Goal: Task Accomplishment & Management: Use online tool/utility

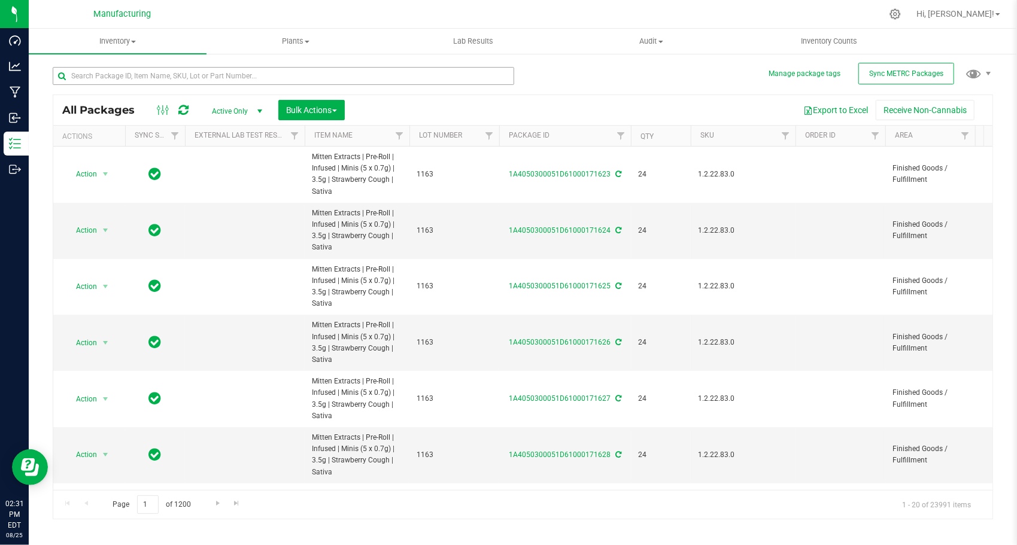
drag, startPoint x: 0, startPoint y: 0, endPoint x: 239, endPoint y: 77, distance: 250.9
click at [239, 81] on div at bounding box center [283, 81] width 461 height 28
click at [239, 77] on input "text" at bounding box center [283, 76] width 461 height 18
paste input "1A4050300051D61000145034"
type input "1A4050300051D61000145034"
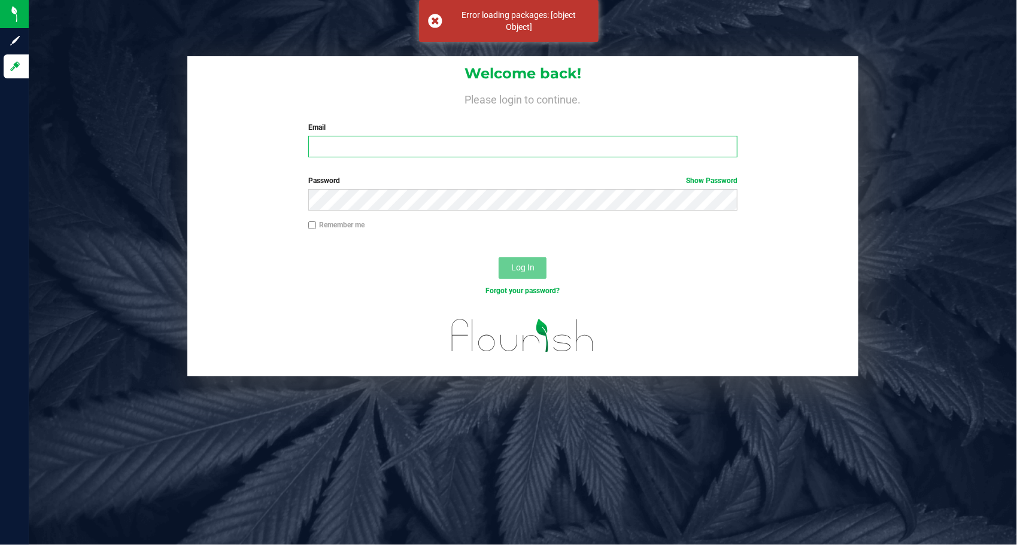
type input "[EMAIL_ADDRESS][DOMAIN_NAME]"
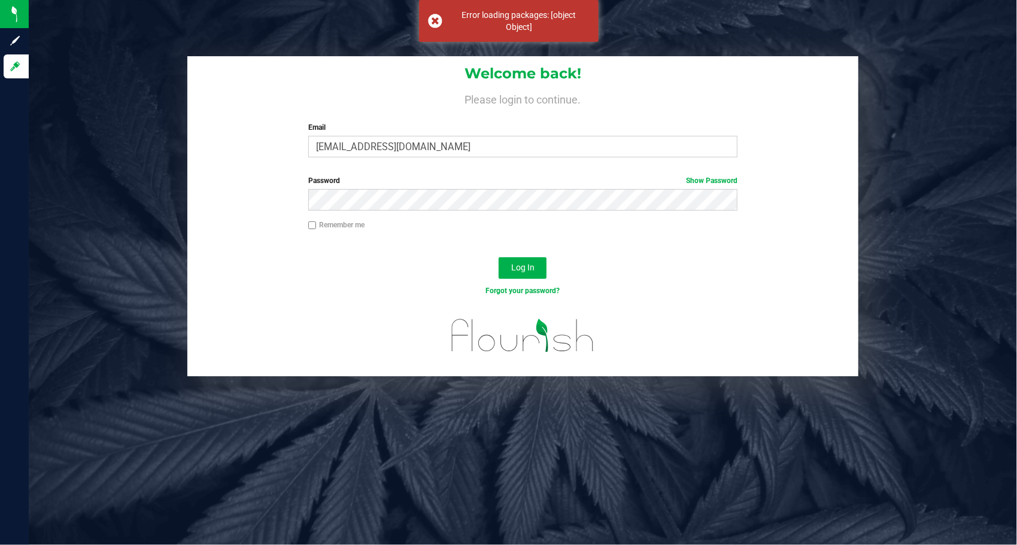
click at [315, 227] on input "Remember me" at bounding box center [312, 225] width 8 height 8
checkbox input "true"
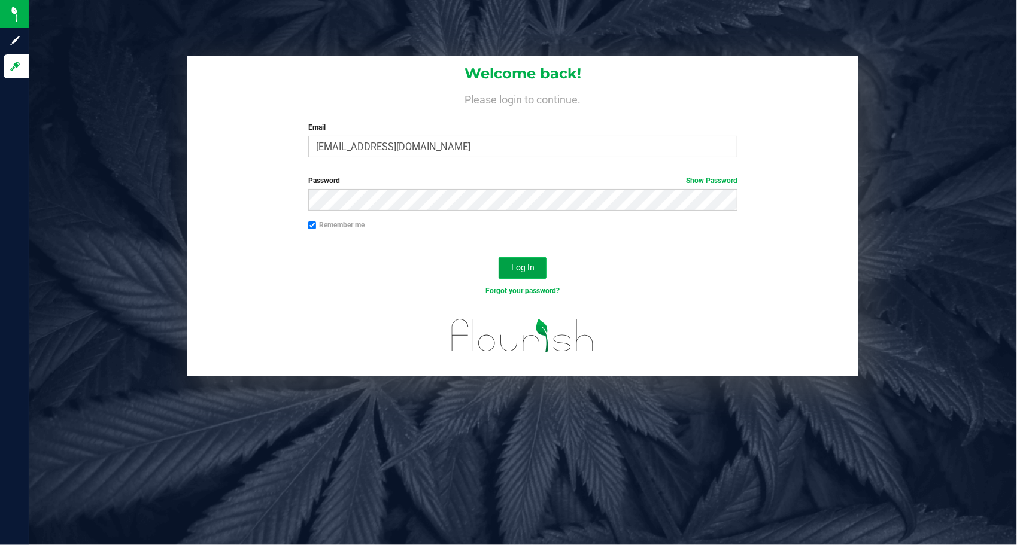
click at [515, 258] on button "Log In" at bounding box center [523, 268] width 48 height 22
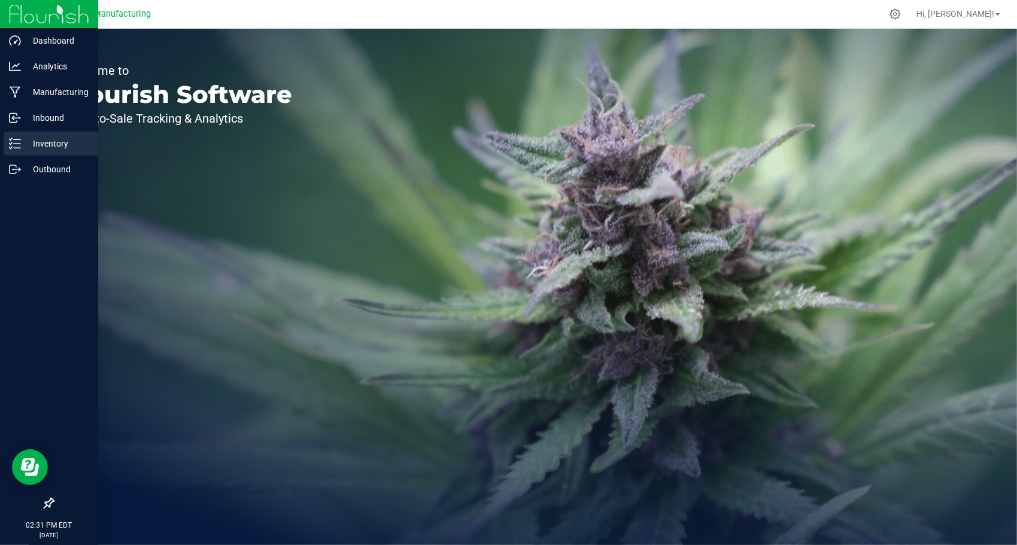
click at [46, 154] on div "Inventory" at bounding box center [51, 144] width 95 height 24
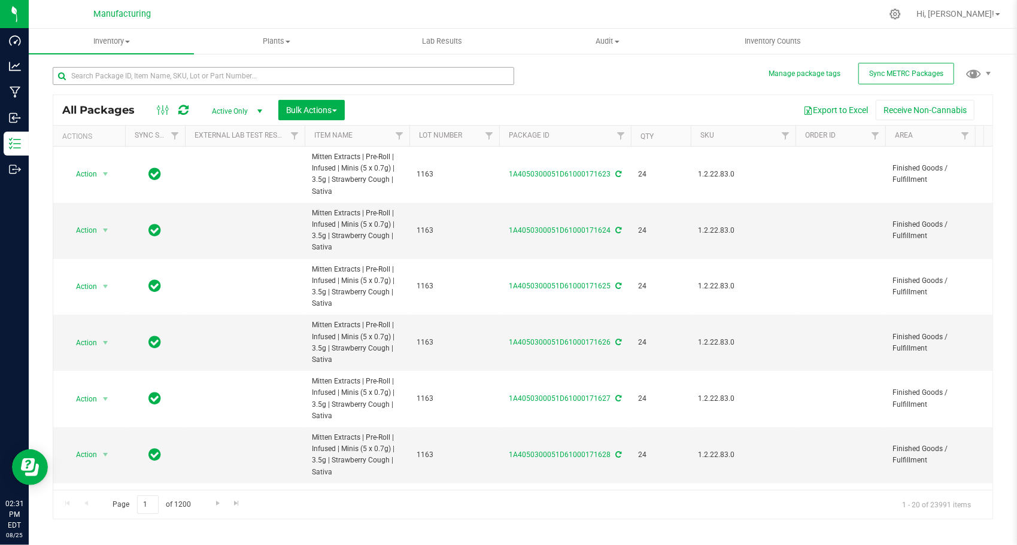
click at [348, 84] on div at bounding box center [283, 81] width 461 height 28
click at [348, 84] on input "text" at bounding box center [283, 76] width 461 height 18
paste input "1A4050300051D61000145034"
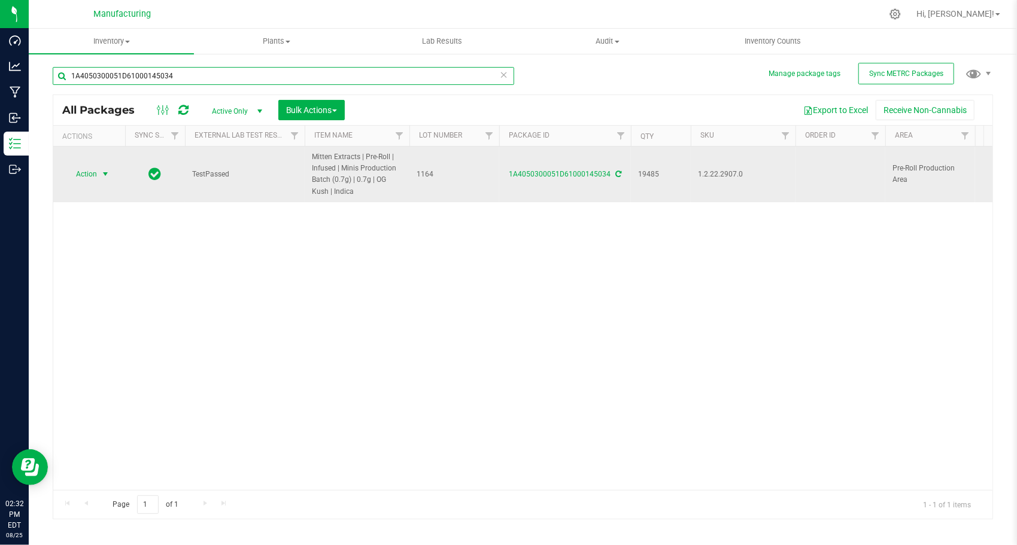
type input "1A4050300051D61000145034"
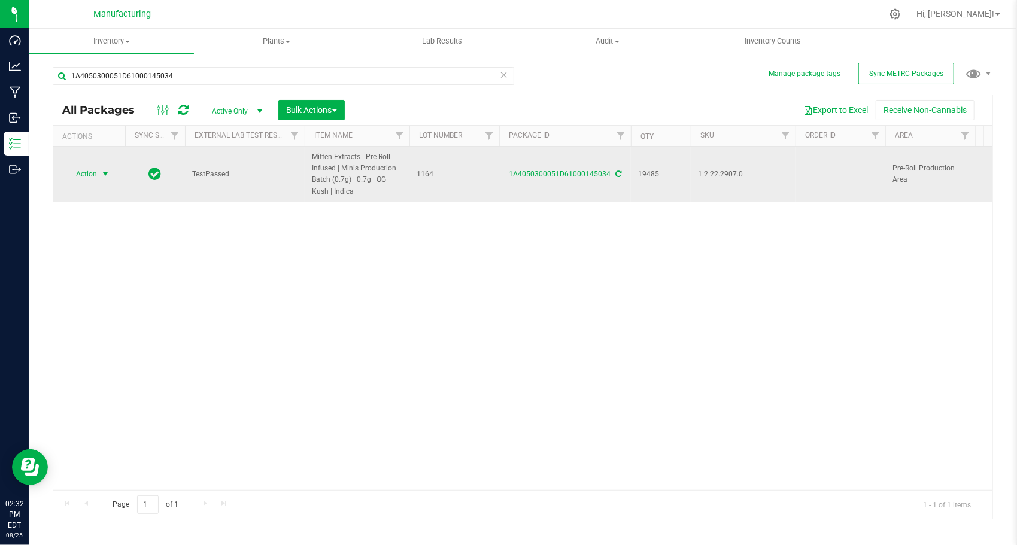
click at [103, 173] on span "select" at bounding box center [106, 174] width 10 height 10
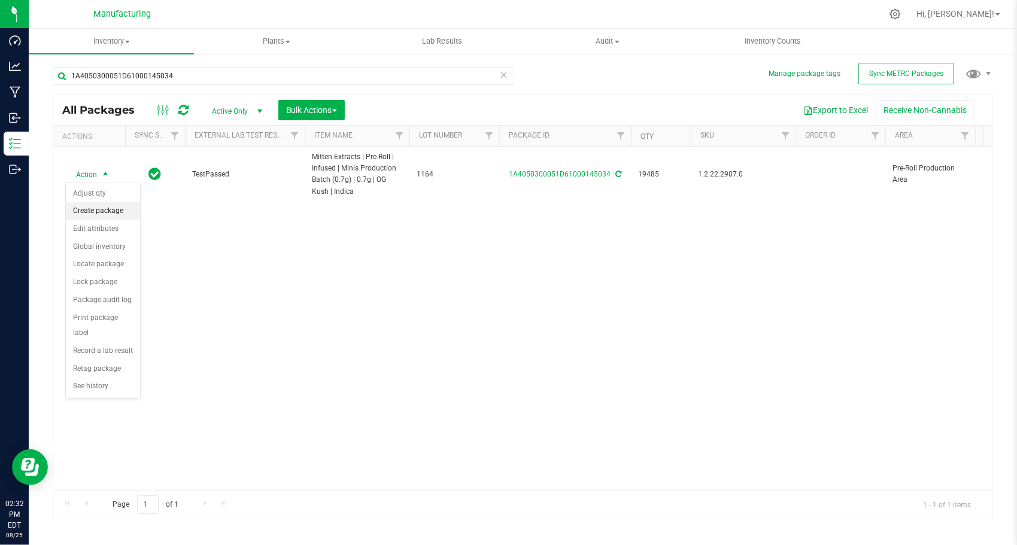
click at [115, 212] on li "Create package" at bounding box center [103, 211] width 74 height 18
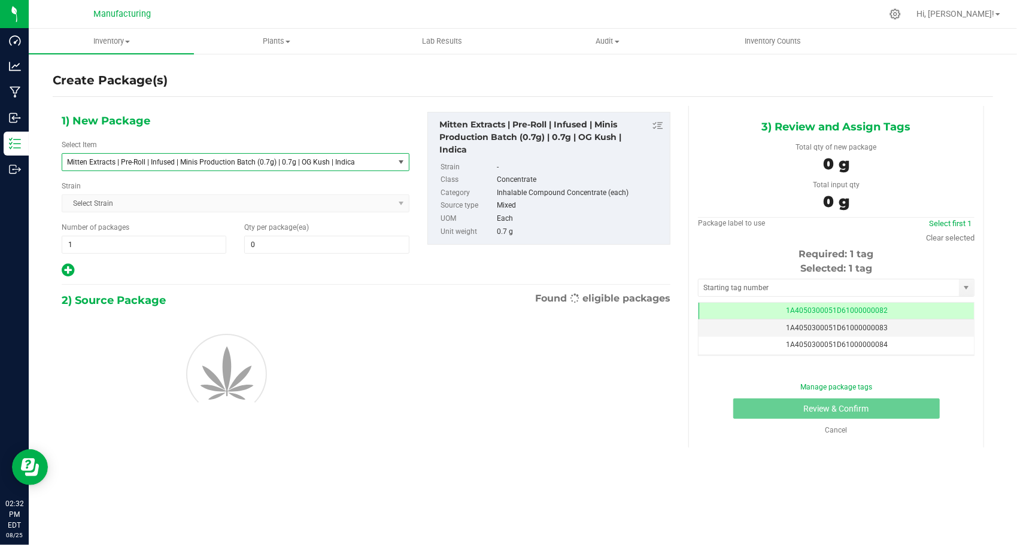
click at [154, 165] on span "Mitten Extracts | Pre-Roll | Infused | Minis Production Batch (0.7g) | 0.7g | O…" at bounding box center [221, 162] width 309 height 8
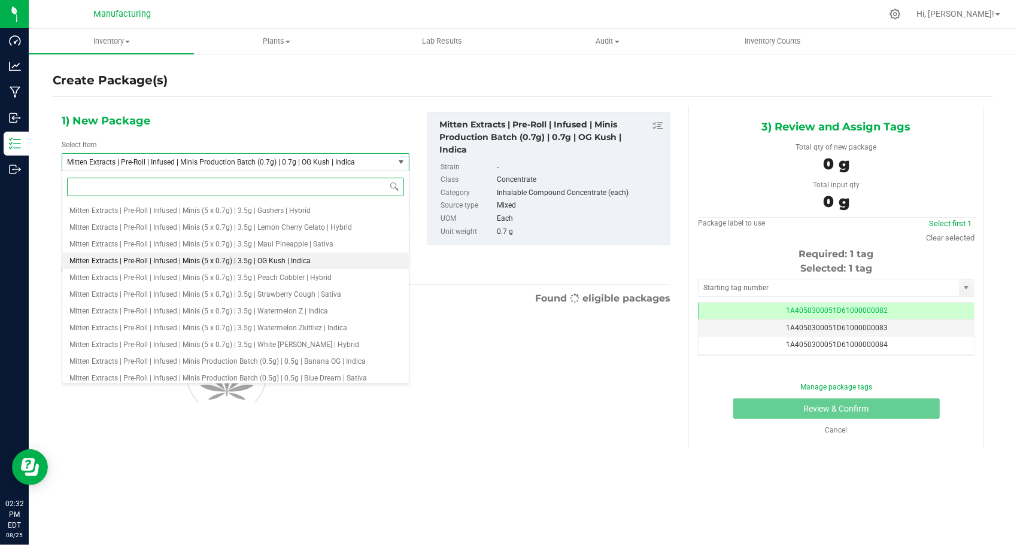
click at [254, 257] on span "Mitten Extracts | Pre-Roll | Infused | Minis (5 x 0.7g) | 3.5g | OG Kush | Indi…" at bounding box center [189, 261] width 241 height 8
type input "0"
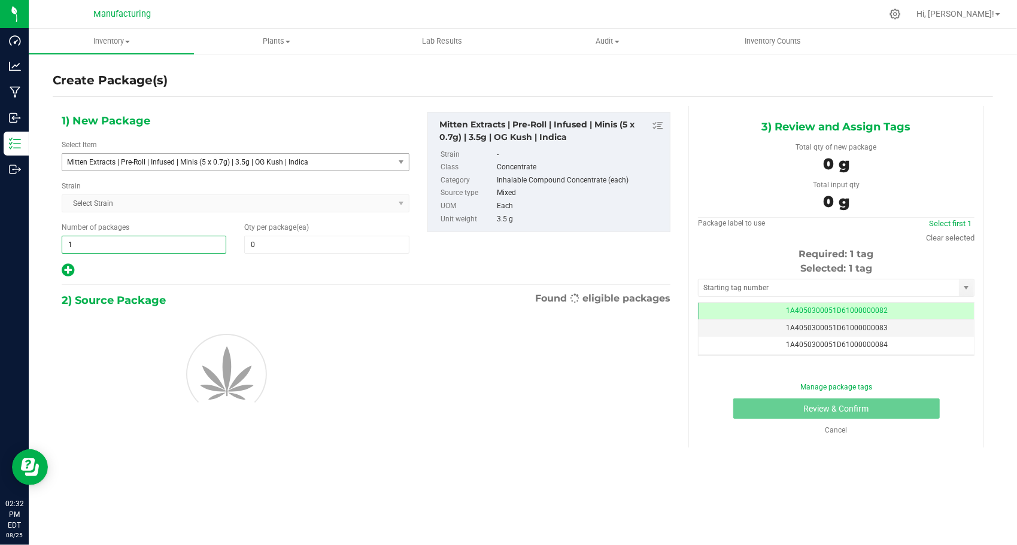
click at [153, 243] on span "1 1" at bounding box center [144, 245] width 165 height 18
type input "159"
click at [267, 248] on span at bounding box center [326, 245] width 165 height 18
type input "24"
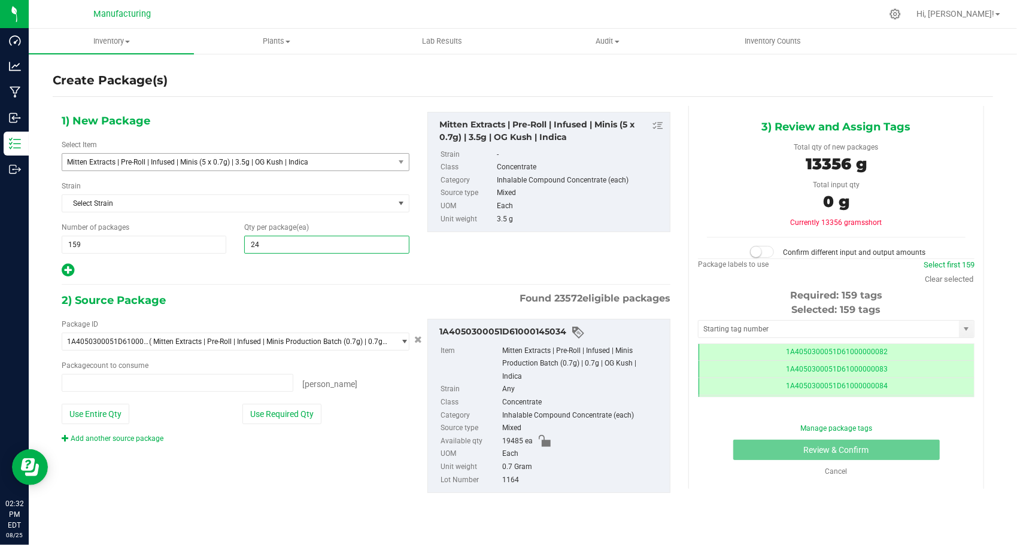
type input "0 ea"
type input "24"
click at [256, 269] on div at bounding box center [236, 271] width 348 height 16
click at [313, 406] on button "Use Required Qty" at bounding box center [281, 414] width 79 height 20
type input "19080 ea"
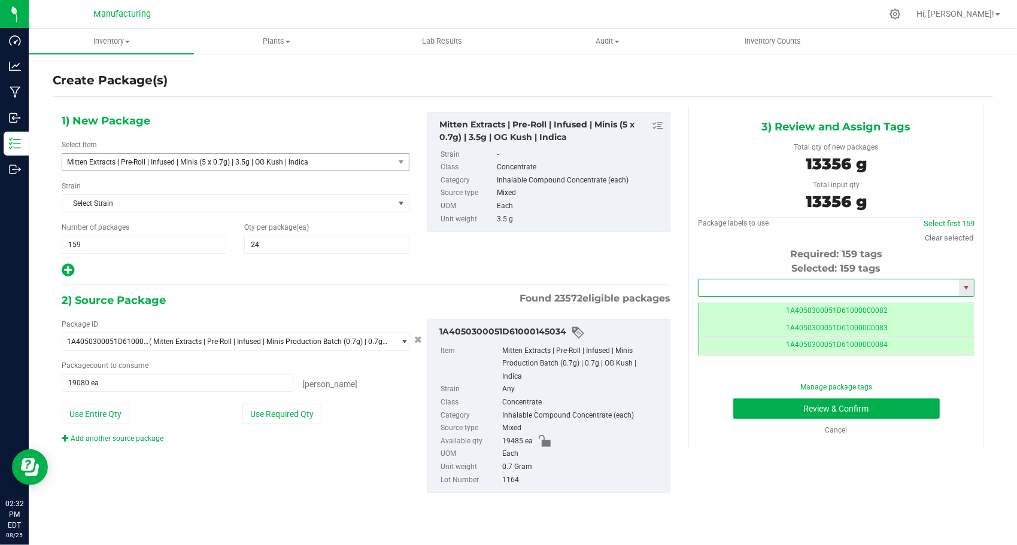
click at [752, 281] on input "text" at bounding box center [828, 287] width 260 height 17
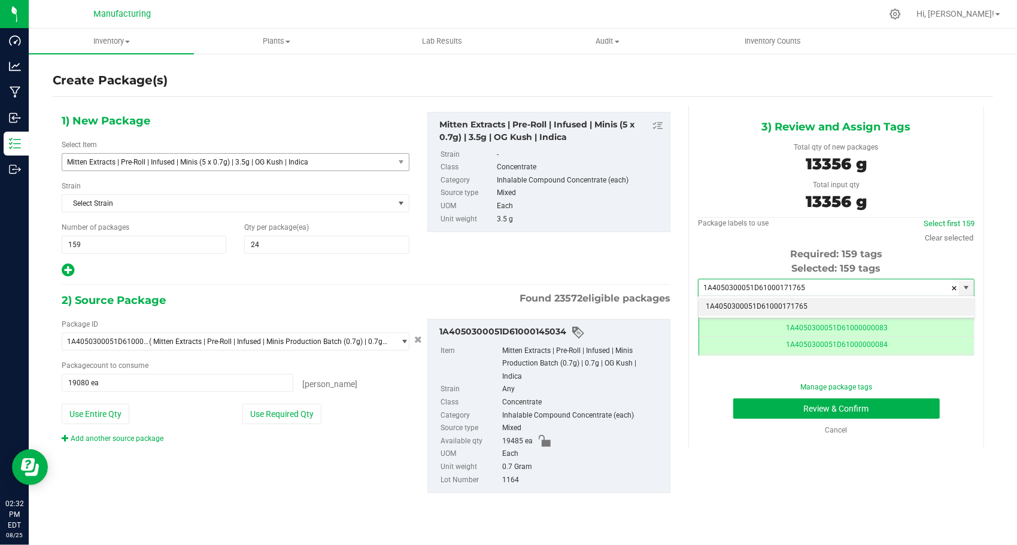
click at [762, 305] on li "1A4050300051D61000171765" at bounding box center [835, 307] width 275 height 18
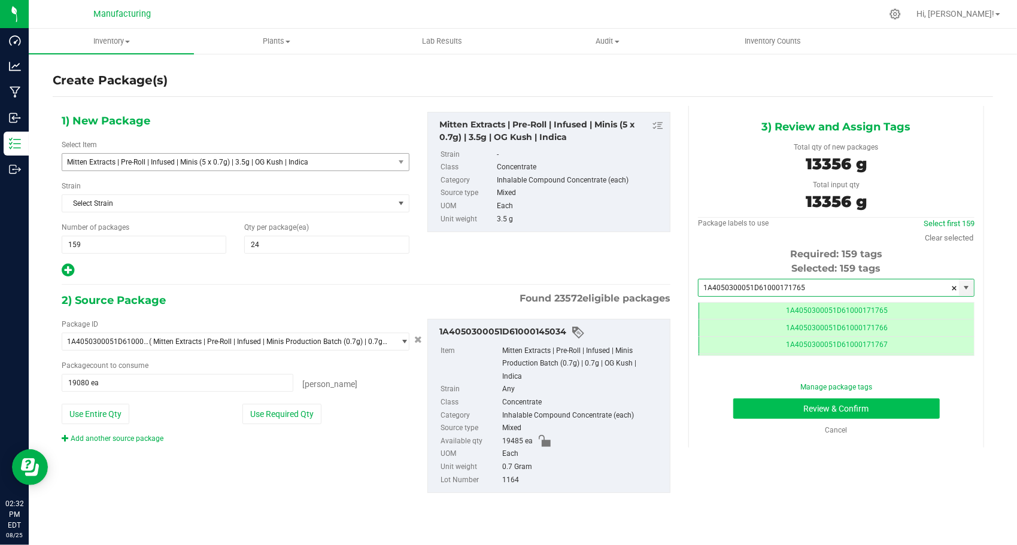
type input "1A4050300051D61000171765"
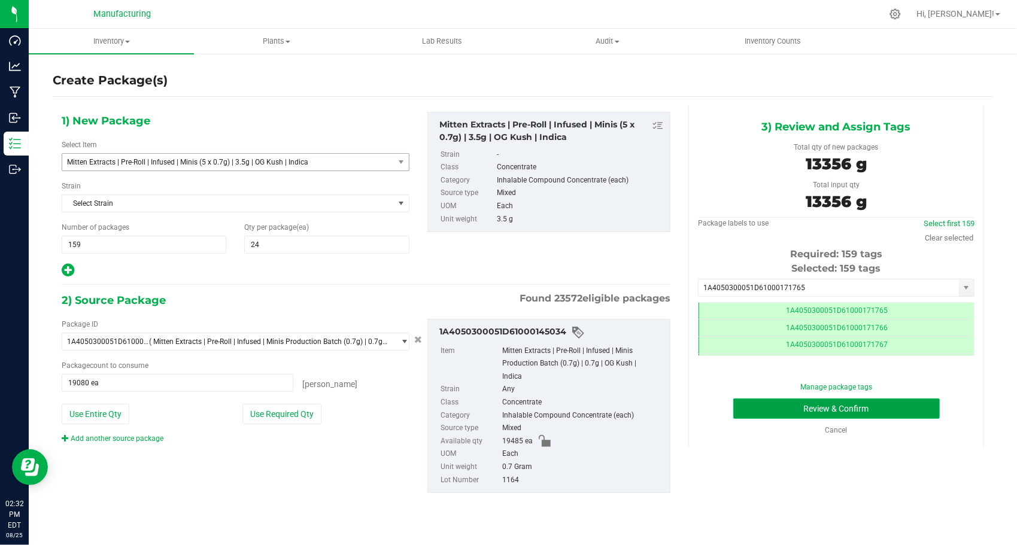
click at [738, 411] on button "Review & Confirm" at bounding box center [836, 409] width 206 height 20
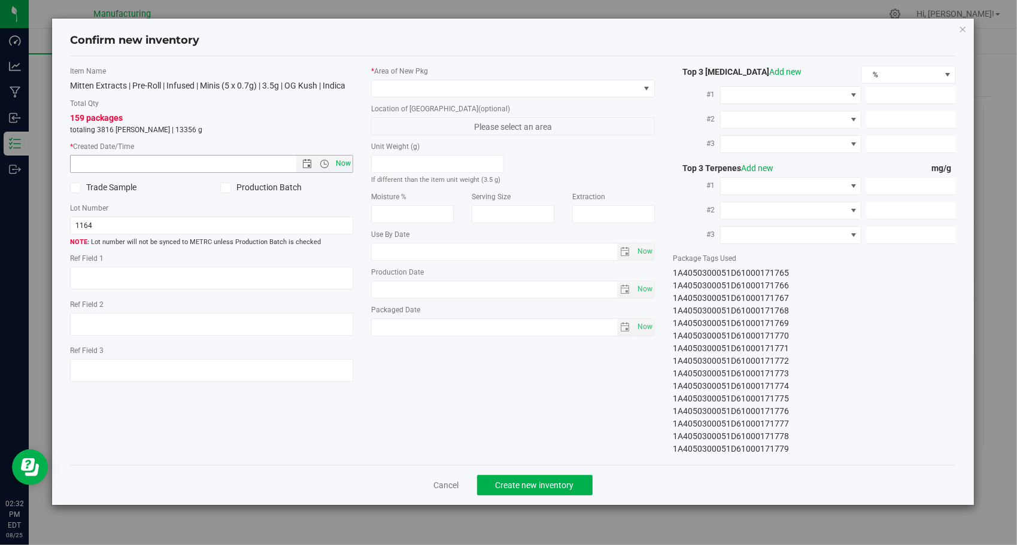
click at [339, 162] on span "Now" at bounding box center [343, 163] width 20 height 17
type input "[DATE] 2:32 PM"
click at [509, 90] on span at bounding box center [506, 88] width 268 height 17
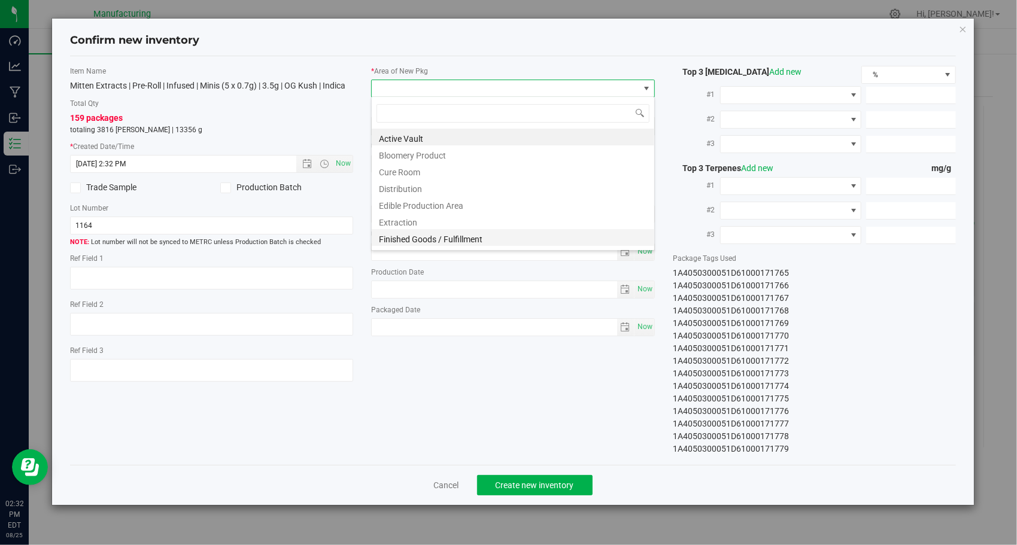
click at [464, 236] on li "Finished Goods / Fulfillment" at bounding box center [513, 237] width 282 height 17
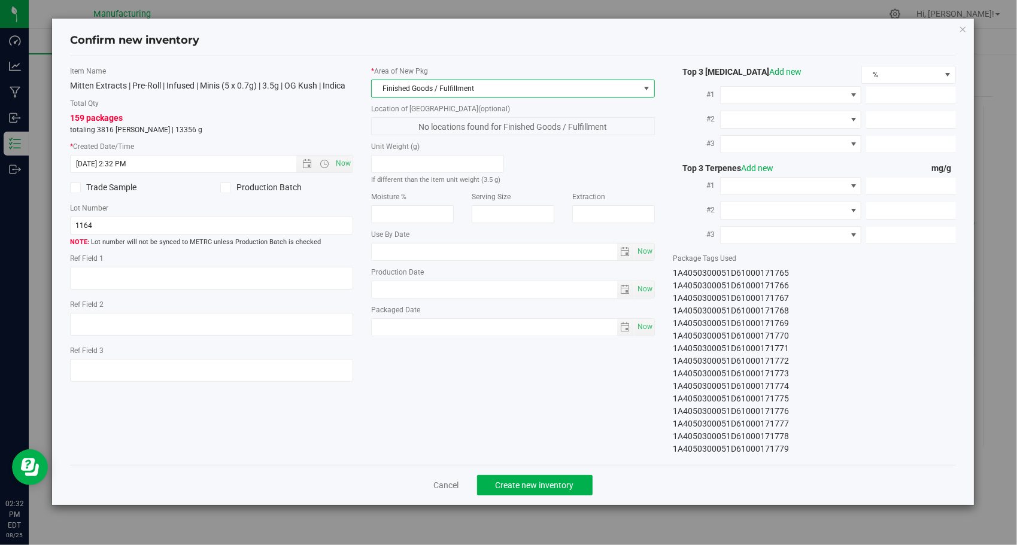
drag, startPoint x: 461, startPoint y: 366, endPoint x: 467, endPoint y: 369, distance: 7.0
click at [461, 365] on div "Item Name Mitten Extracts | Pre-Roll | Infused | Minis (5 x 0.7g) | 3.5g | OG K…" at bounding box center [513, 261] width 904 height 390
drag, startPoint x: 946, startPoint y: 284, endPoint x: 916, endPoint y: 423, distance: 142.2
click at [914, 428] on div "1A4050300051D61000171765 1A4050300051D61000171766 1A4050300051D61000171767 1A40…" at bounding box center [815, 361] width 284 height 189
drag, startPoint x: 916, startPoint y: 423, endPoint x: 870, endPoint y: 304, distance: 126.9
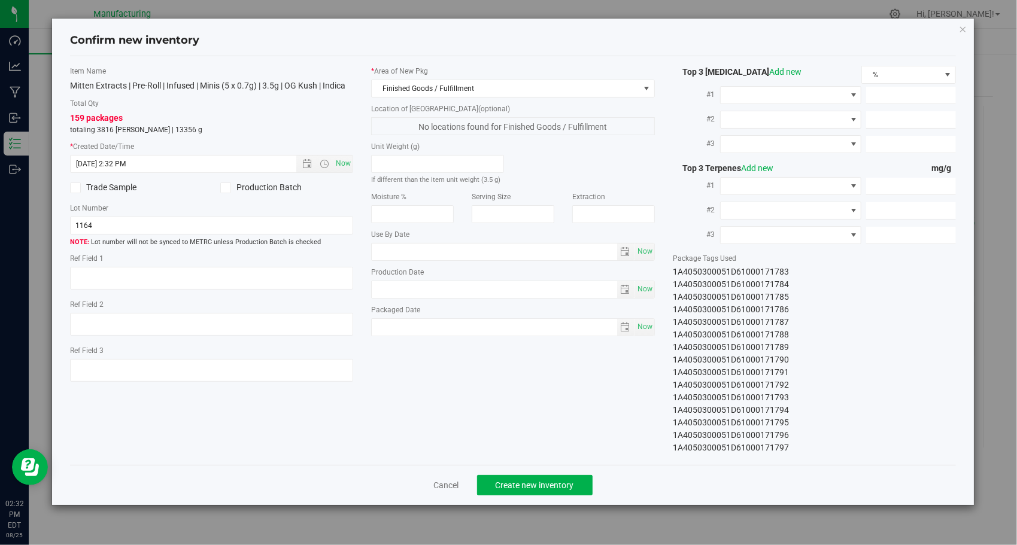
click at [870, 304] on div "1A4050300051D61000171786" at bounding box center [815, 309] width 284 height 13
click at [530, 478] on button "Create new inventory" at bounding box center [534, 485] width 115 height 20
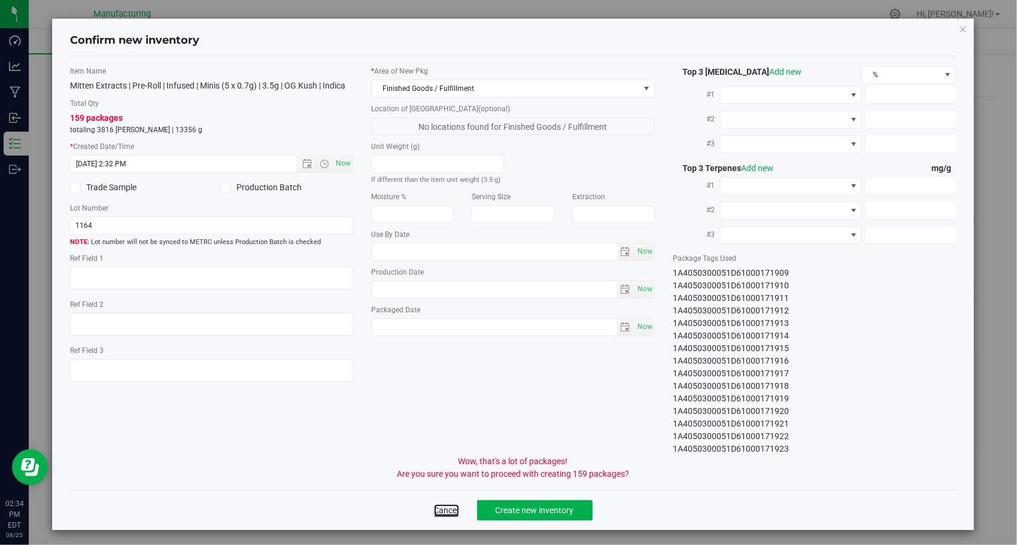
click at [434, 515] on link "Cancel" at bounding box center [446, 510] width 25 height 12
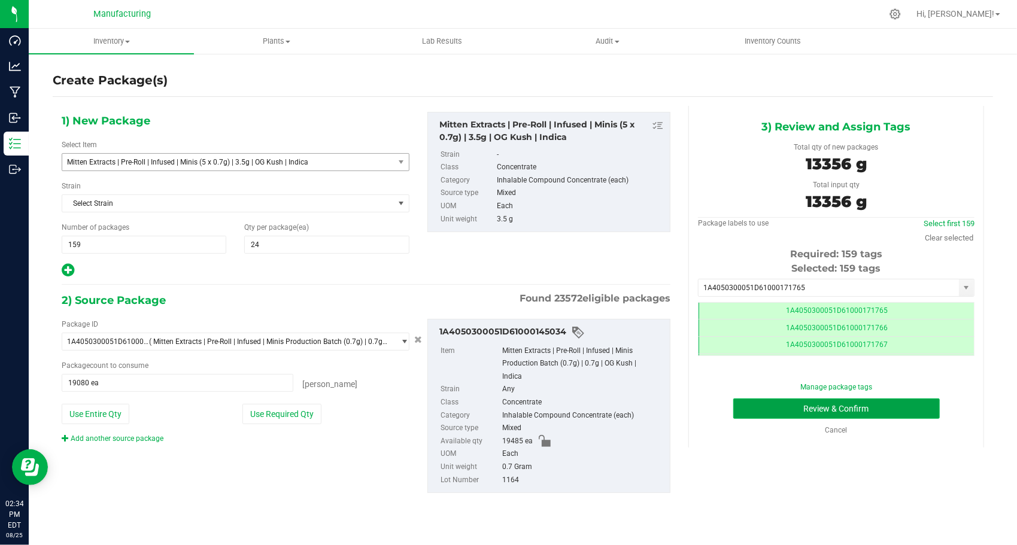
click at [755, 407] on button "Review & Confirm" at bounding box center [836, 409] width 206 height 20
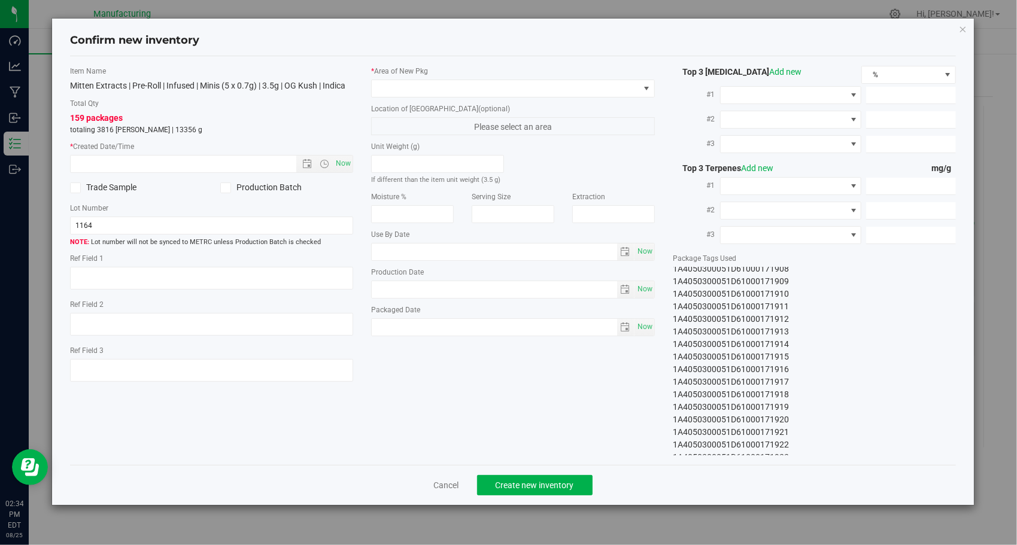
scroll to position [1810, 0]
click at [345, 158] on span "Now" at bounding box center [343, 163] width 20 height 17
type input "[DATE] 2:34 PM"
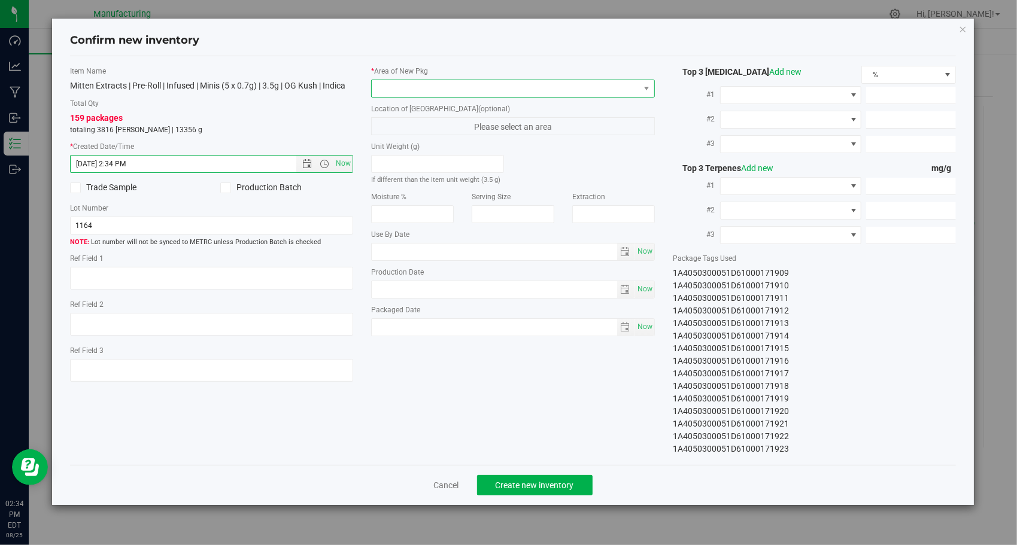
click at [488, 86] on span at bounding box center [506, 88] width 268 height 17
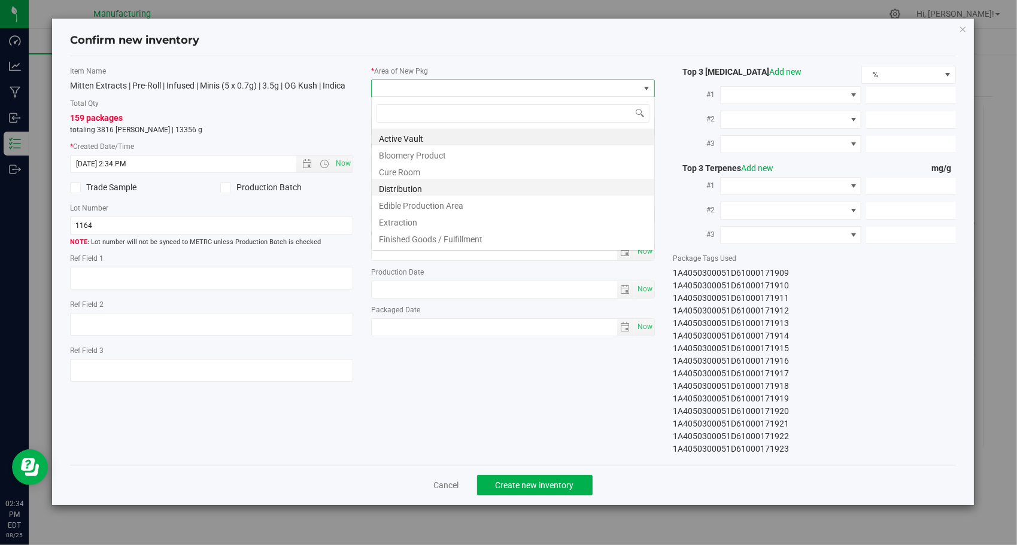
scroll to position [17, 284]
click at [480, 241] on li "Finished Goods / Fulfillment" at bounding box center [513, 237] width 282 height 17
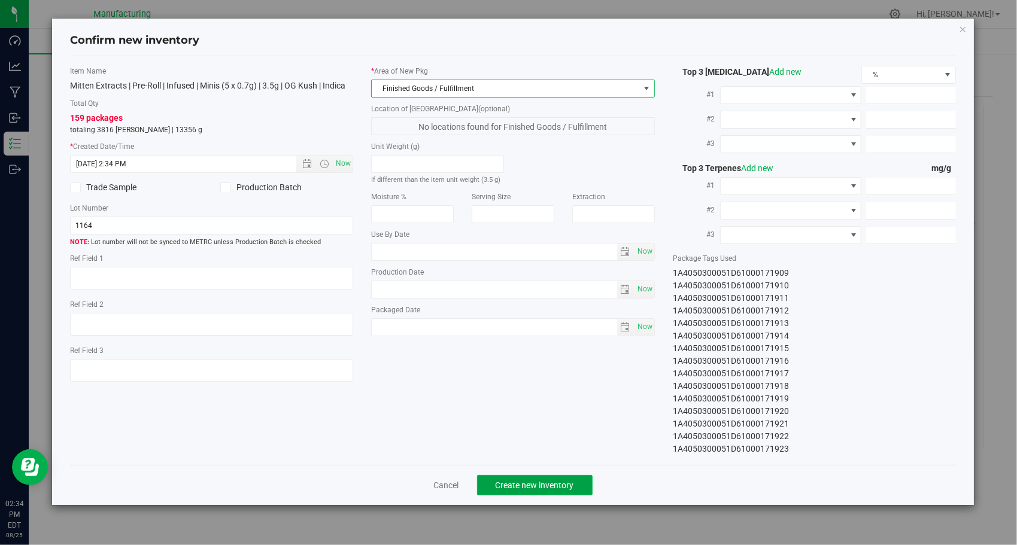
click at [517, 487] on span "Create new inventory" at bounding box center [535, 486] width 78 height 10
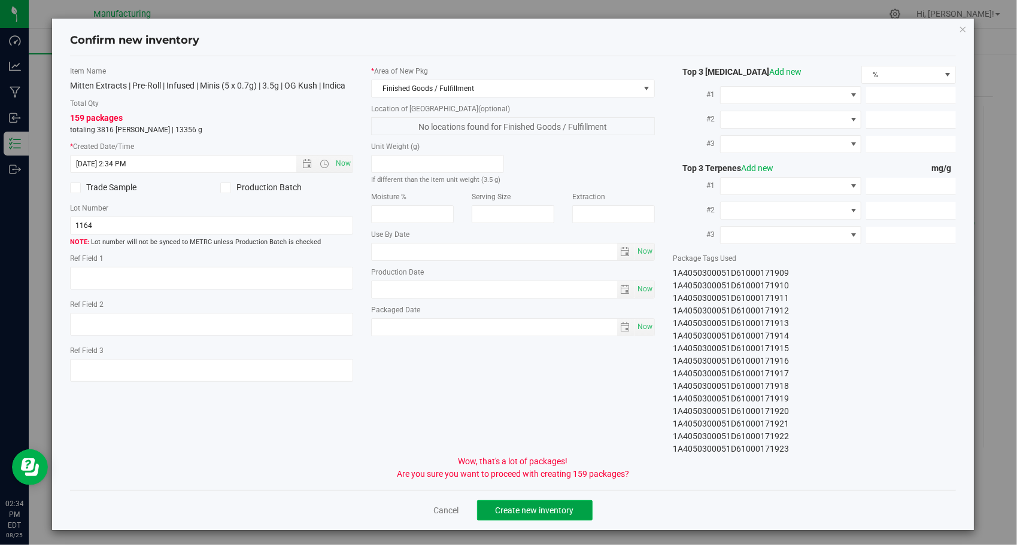
click at [518, 506] on span "Create new inventory" at bounding box center [535, 511] width 78 height 10
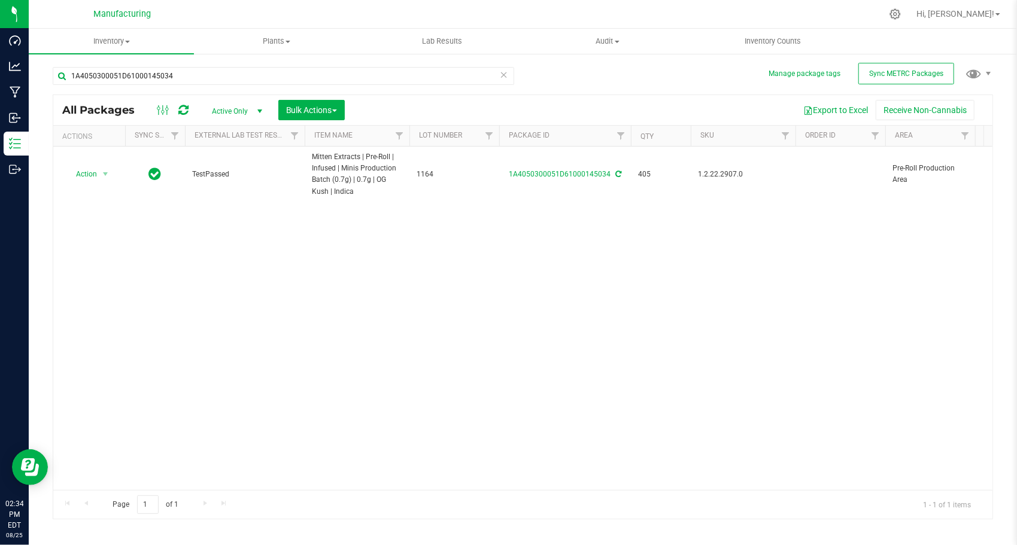
click at [502, 75] on icon at bounding box center [504, 74] width 8 height 14
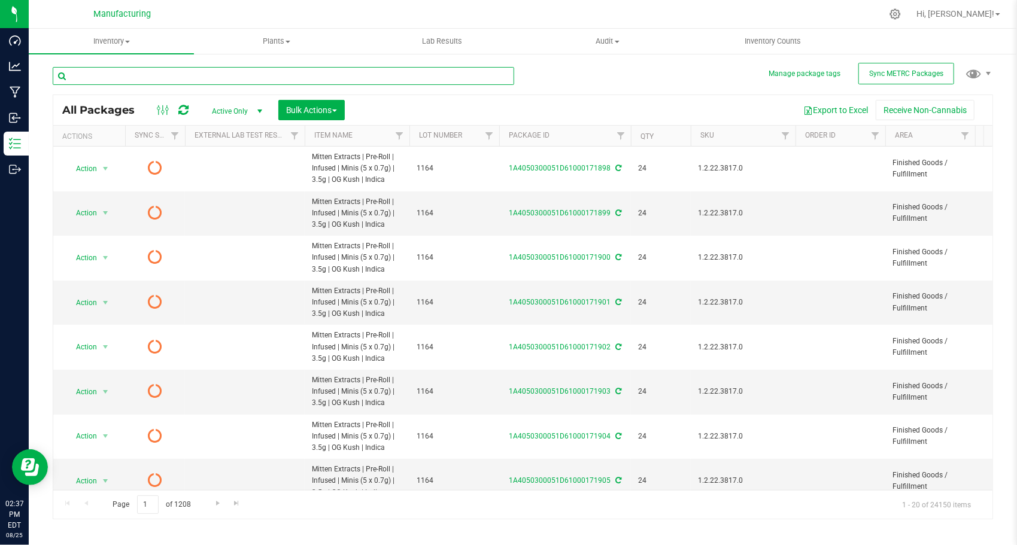
click at [272, 80] on input "text" at bounding box center [283, 76] width 461 height 18
paste input "1A4050300051D61000145037"
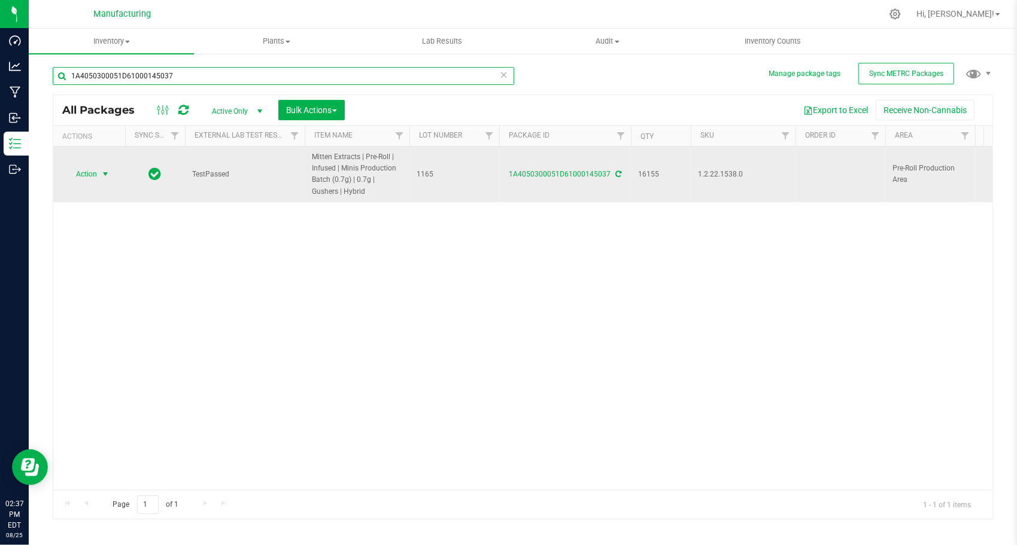
type input "1A4050300051D61000145037"
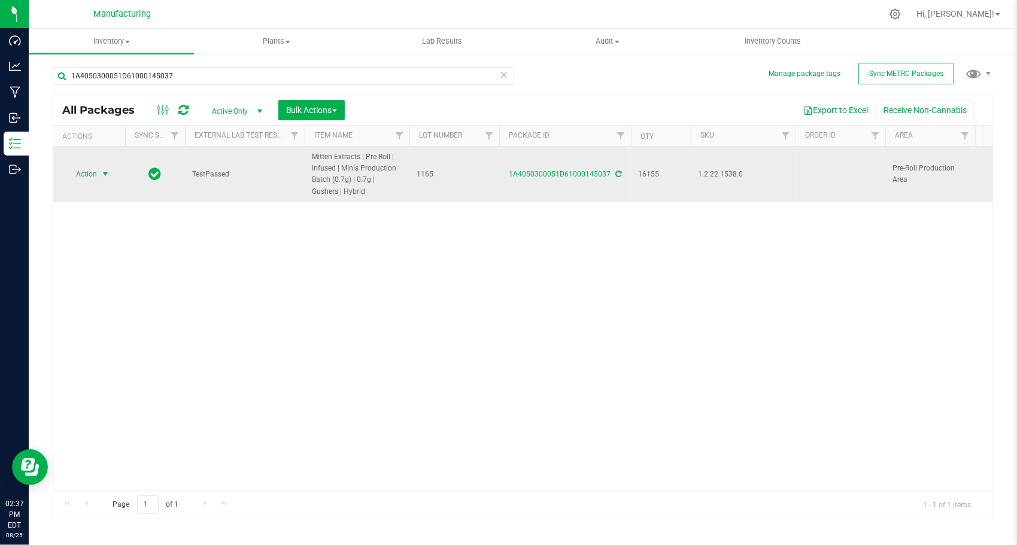
click at [104, 168] on span "select" at bounding box center [105, 174] width 15 height 17
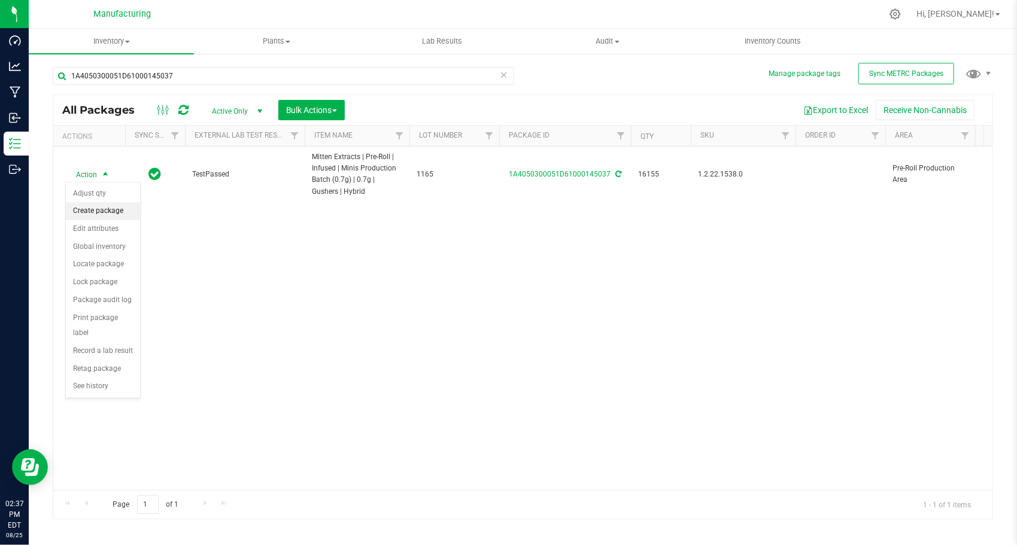
click at [108, 207] on li "Create package" at bounding box center [103, 211] width 74 height 18
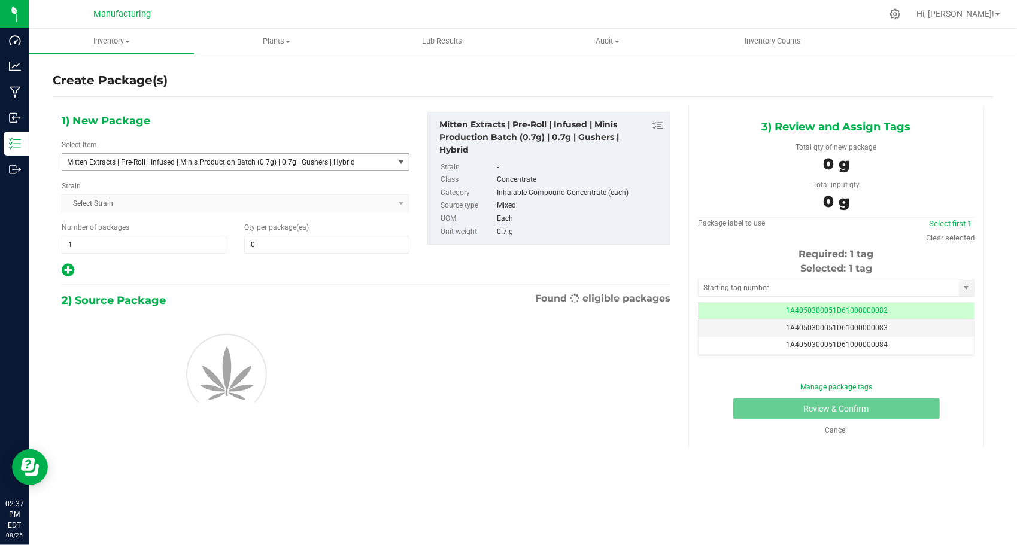
click at [265, 162] on span "Mitten Extracts | Pre-Roll | Infused | Minis Production Batch (0.7g) | 0.7g | G…" at bounding box center [221, 162] width 309 height 8
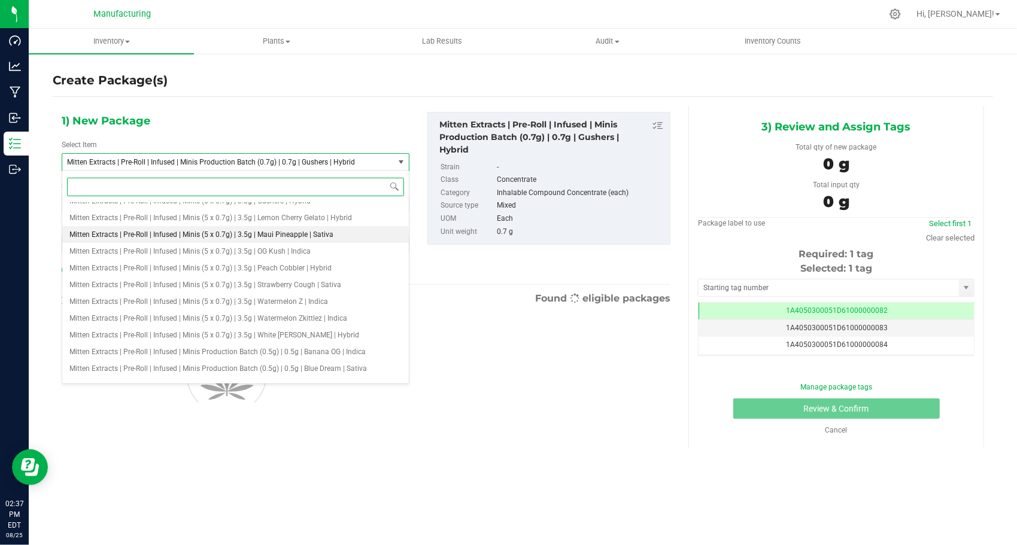
scroll to position [1575, 0]
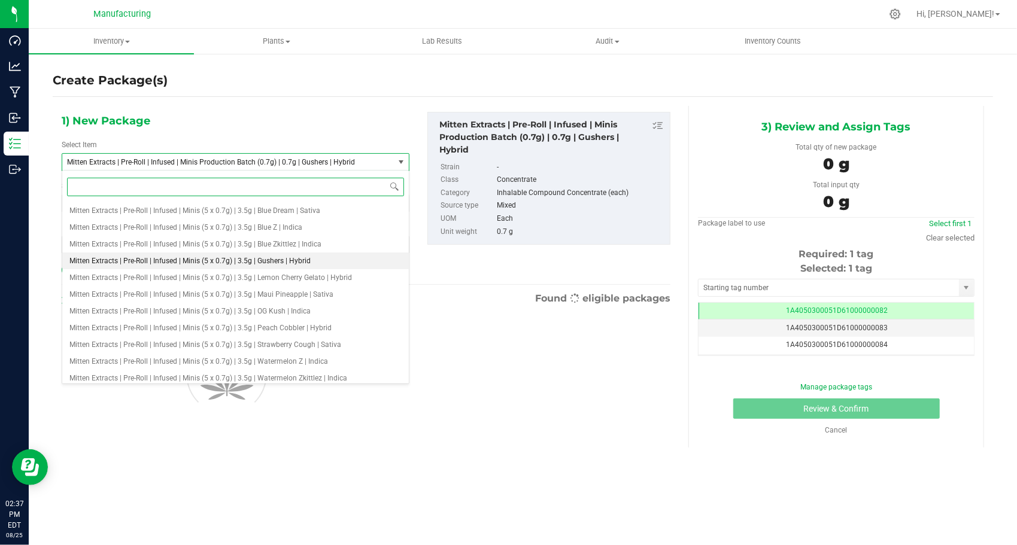
click at [282, 263] on span "Mitten Extracts | Pre-Roll | Infused | Minis (5 x 0.7g) | 3.5g | Gushers | Hybr…" at bounding box center [189, 261] width 241 height 8
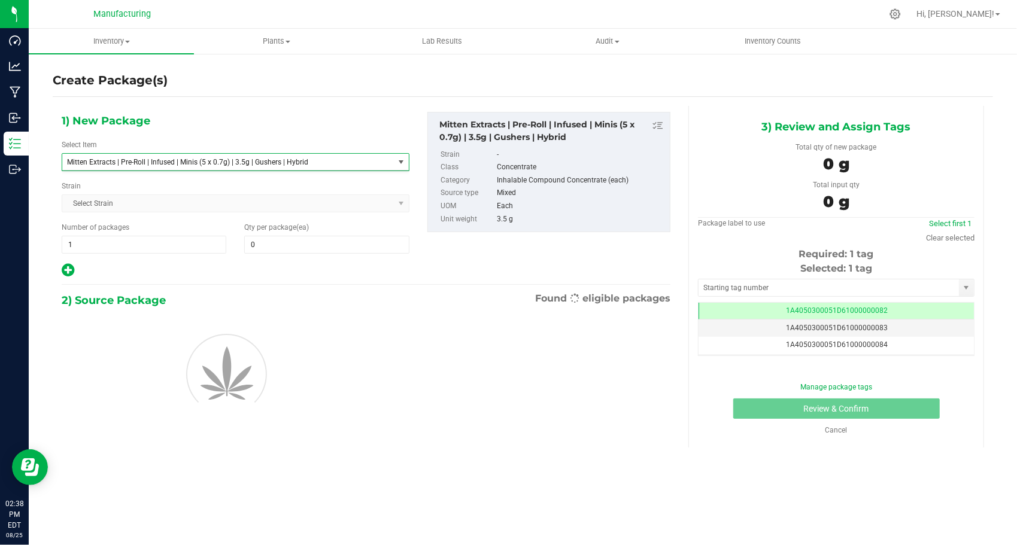
type input "0"
click at [150, 247] on span "1 1" at bounding box center [144, 245] width 165 height 18
type input "133"
click at [309, 244] on span at bounding box center [326, 245] width 165 height 18
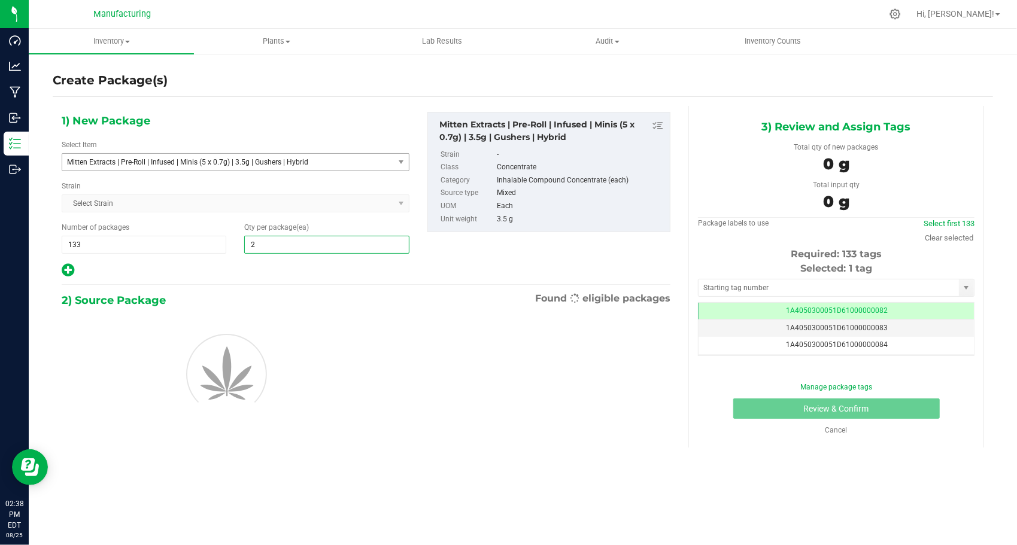
type input "24"
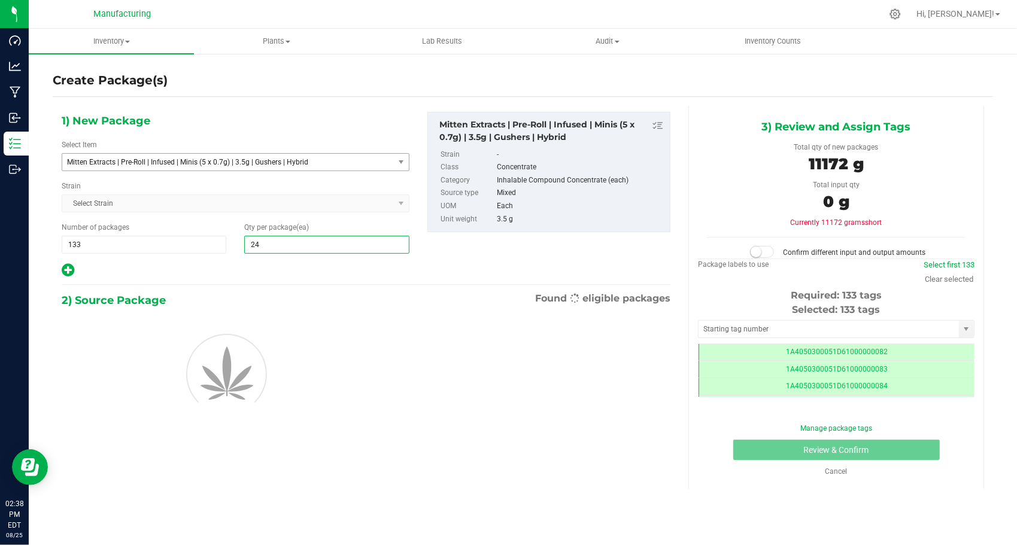
scroll to position [0, 0]
type input "24"
click at [244, 258] on div "1) New Package Select Item Mitten Extracts | Pre-Roll | Infused | Minis (5 x 0.…" at bounding box center [236, 195] width 366 height 166
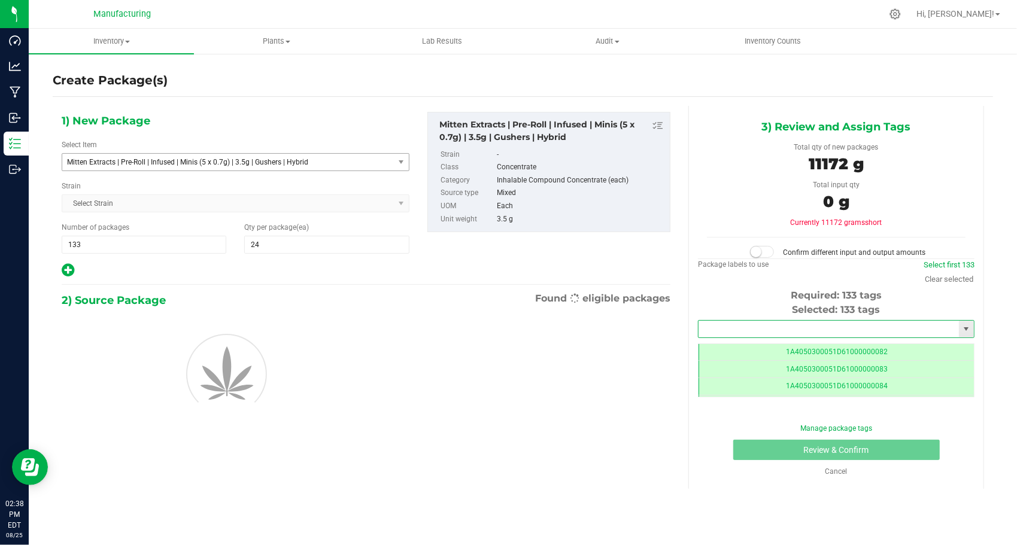
click at [742, 323] on input "text" at bounding box center [828, 329] width 260 height 17
type input "1A4050300051D61000171924"
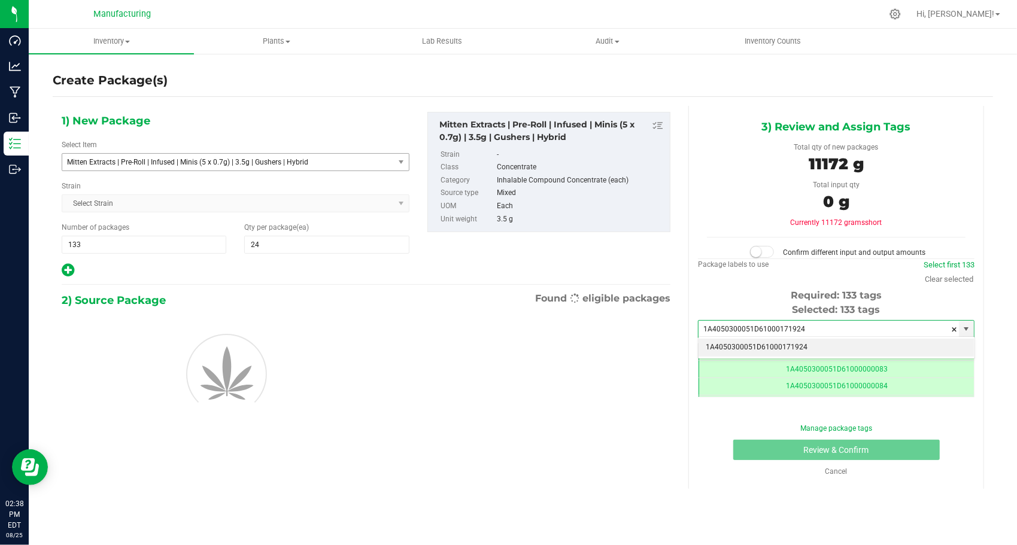
click at [741, 345] on li "1A4050300051D61000171924" at bounding box center [835, 348] width 275 height 18
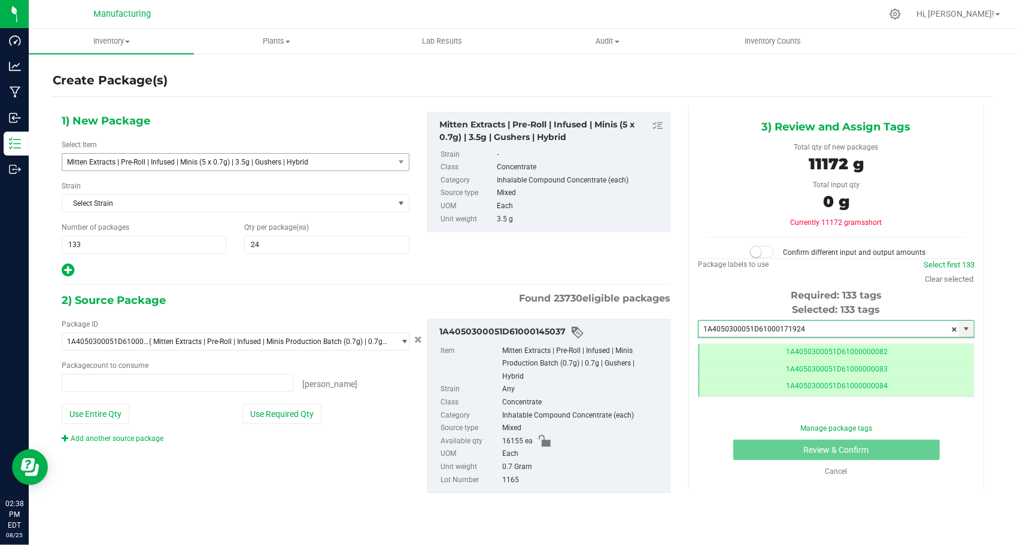
type input "0 ea"
type input "1A4050300051D61000171924"
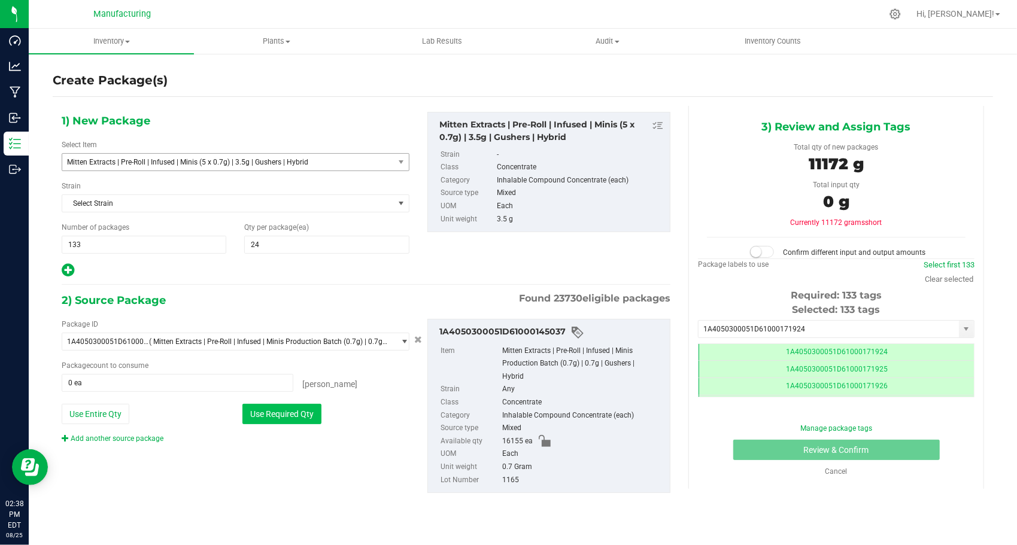
click at [281, 413] on button "Use Required Qty" at bounding box center [281, 414] width 79 height 20
type input "15960 ea"
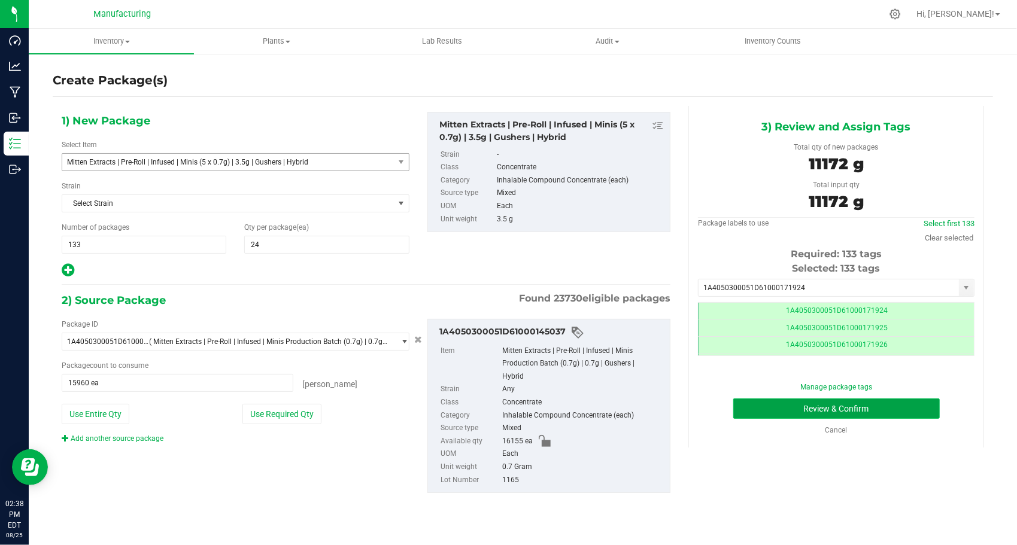
click at [743, 408] on button "Review & Confirm" at bounding box center [836, 409] width 206 height 20
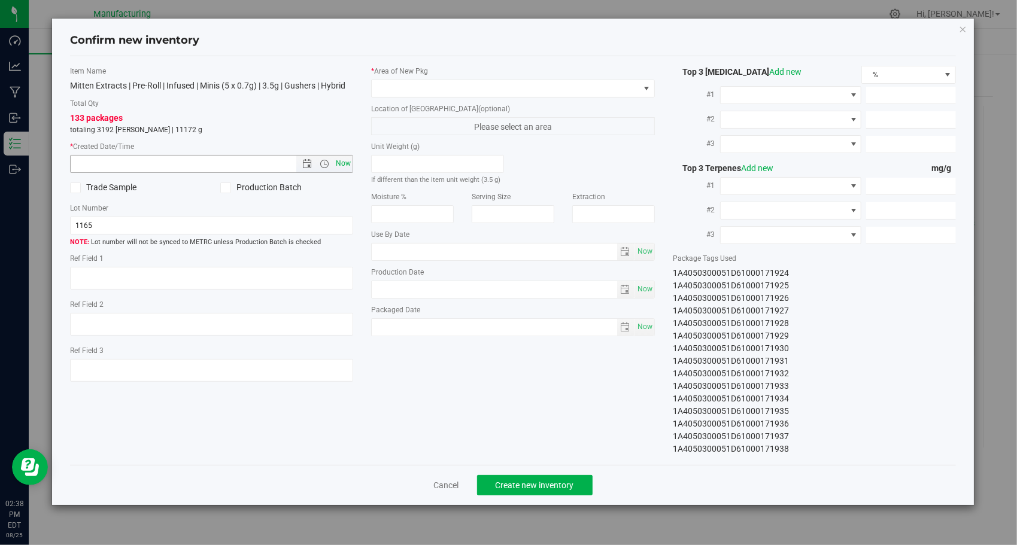
click at [345, 158] on span "Now" at bounding box center [343, 163] width 20 height 17
type input "[DATE] 2:38 PM"
click at [466, 87] on span at bounding box center [506, 88] width 268 height 17
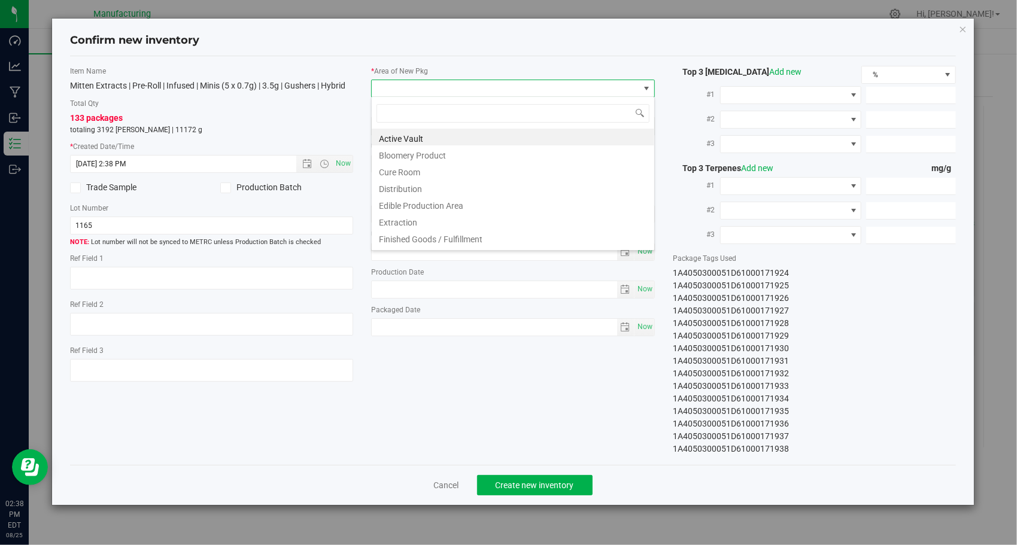
click at [467, 236] on li "Finished Goods / Fulfillment" at bounding box center [513, 237] width 282 height 17
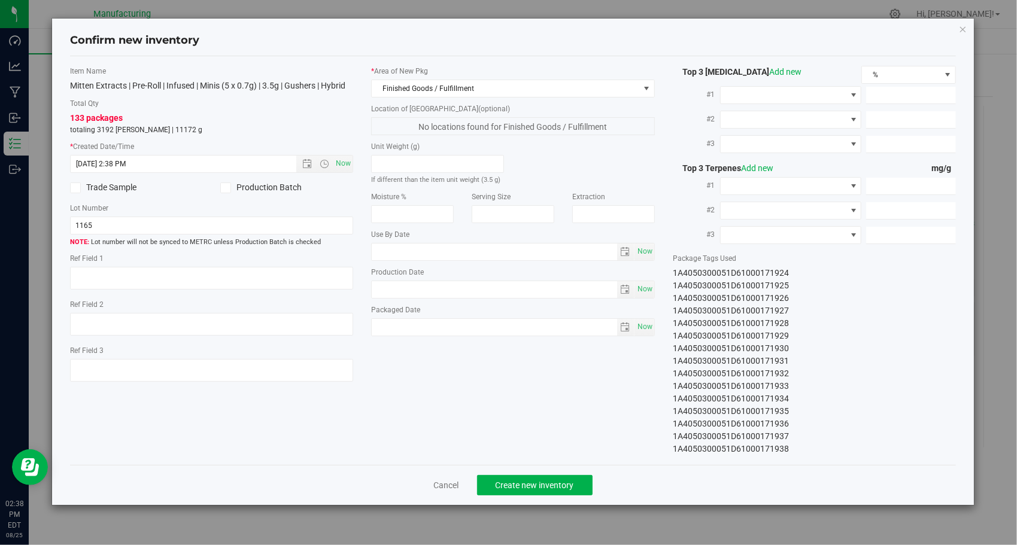
click at [486, 387] on div "Item Name Mitten Extracts | Pre-Roll | Infused | Minis (5 x 0.7g) | 3.5g | Gush…" at bounding box center [513, 261] width 904 height 390
click at [518, 490] on button "Create new inventory" at bounding box center [534, 485] width 115 height 20
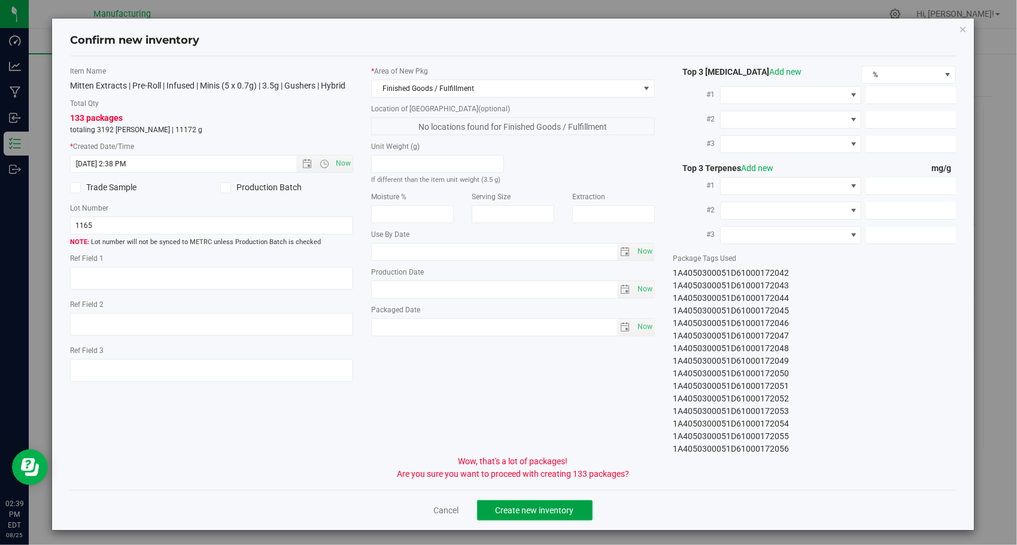
click at [522, 509] on span "Create new inventory" at bounding box center [535, 511] width 78 height 10
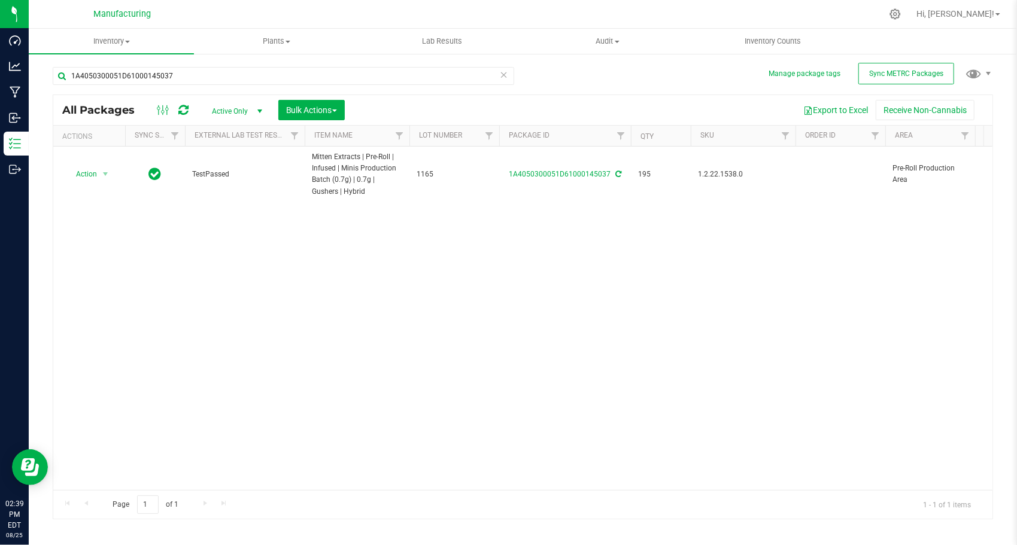
click at [501, 72] on icon at bounding box center [504, 74] width 8 height 14
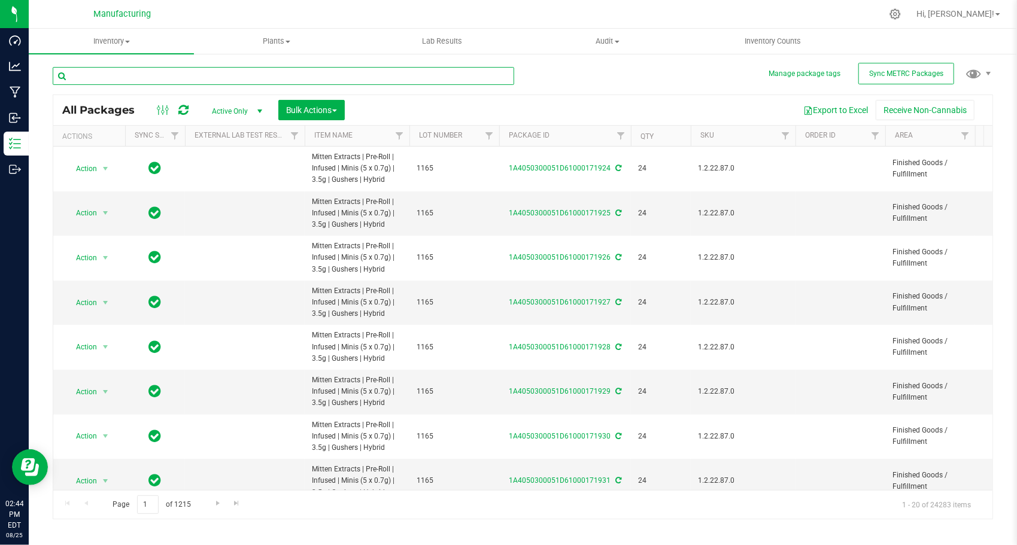
click at [244, 73] on input "text" at bounding box center [283, 76] width 461 height 18
paste input "1A4050300051D61000145039"
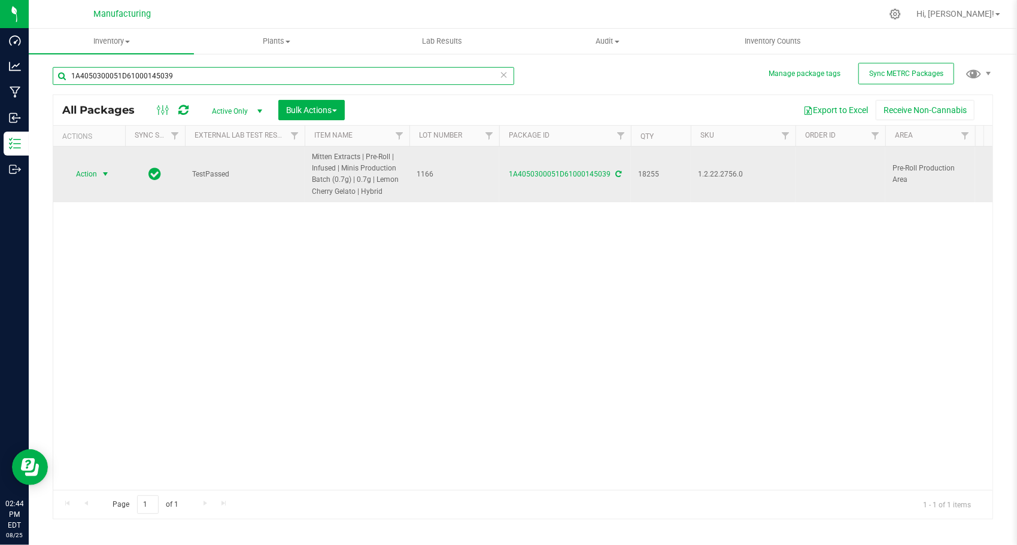
type input "1A4050300051D61000145039"
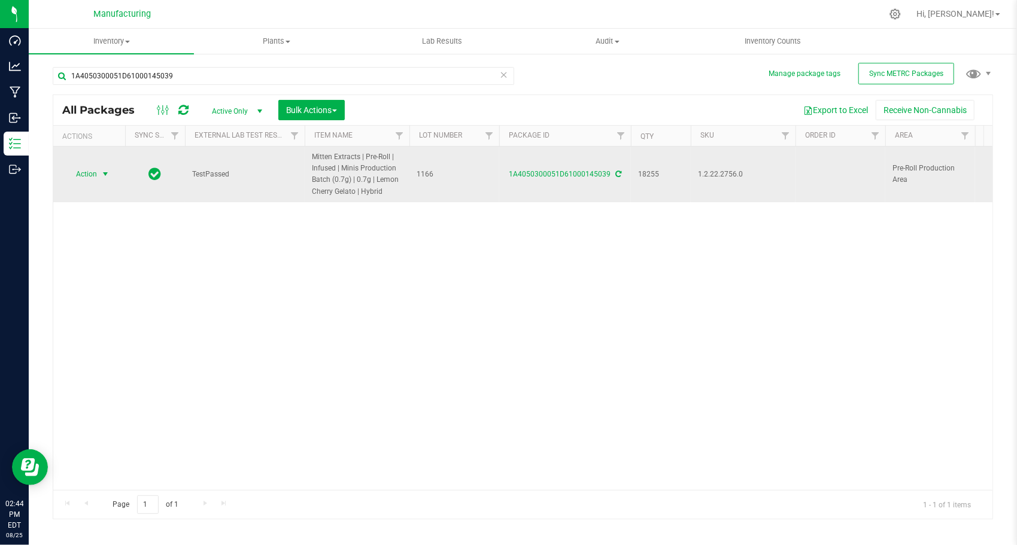
click at [100, 174] on span "select" at bounding box center [105, 174] width 15 height 17
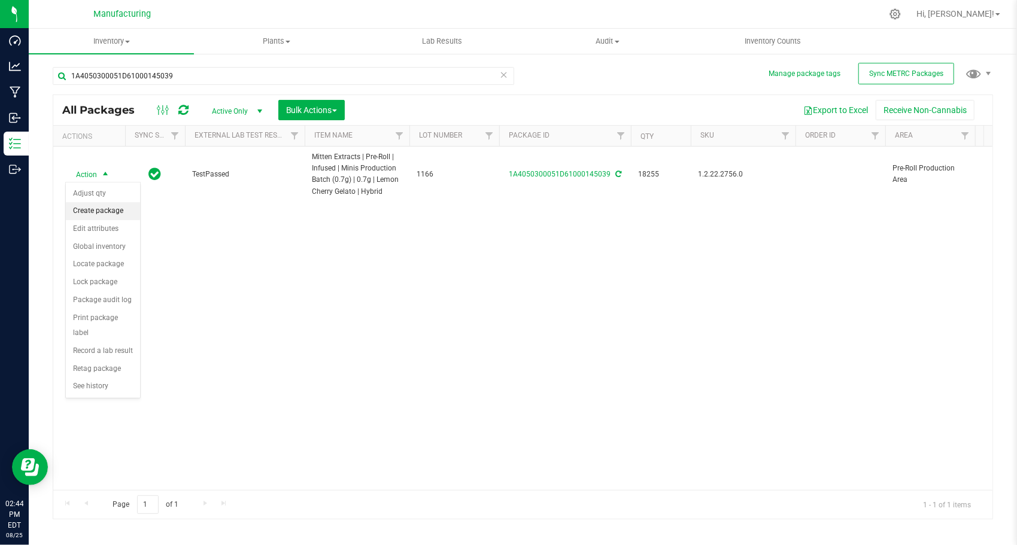
click at [105, 208] on li "Create package" at bounding box center [103, 211] width 74 height 18
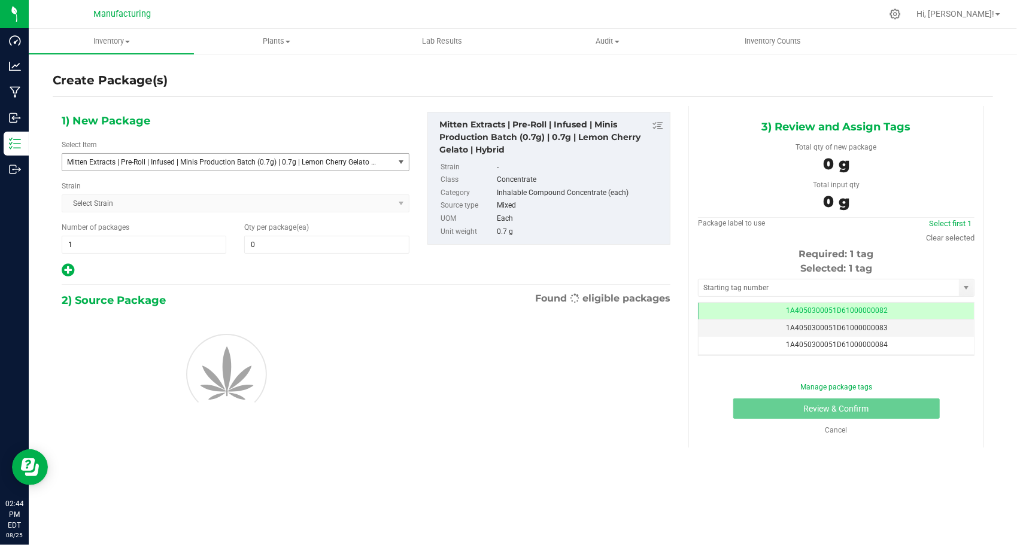
click at [265, 160] on span "Mitten Extracts | Pre-Roll | Infused | Minis Production Batch (0.7g) | 0.7g | L…" at bounding box center [221, 162] width 309 height 8
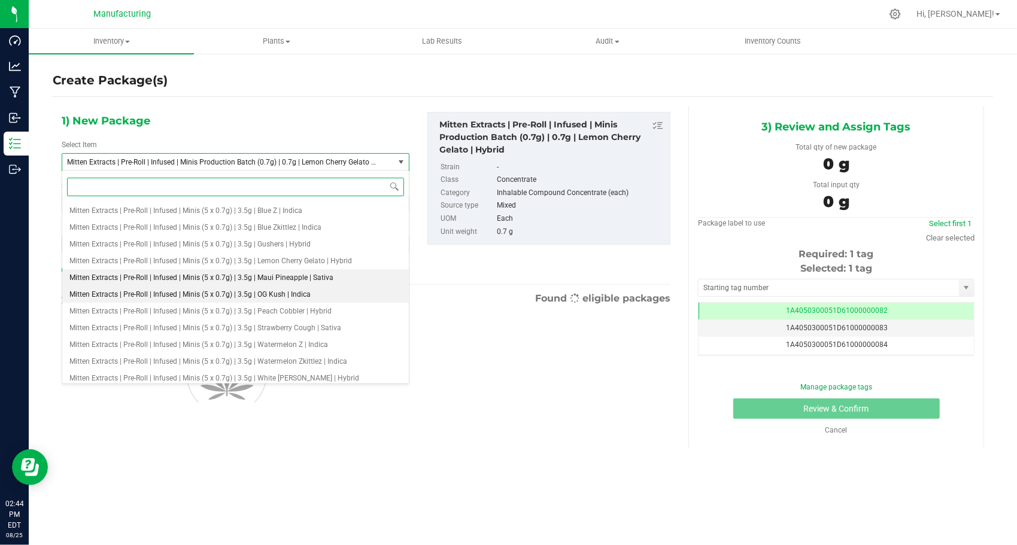
scroll to position [1592, 0]
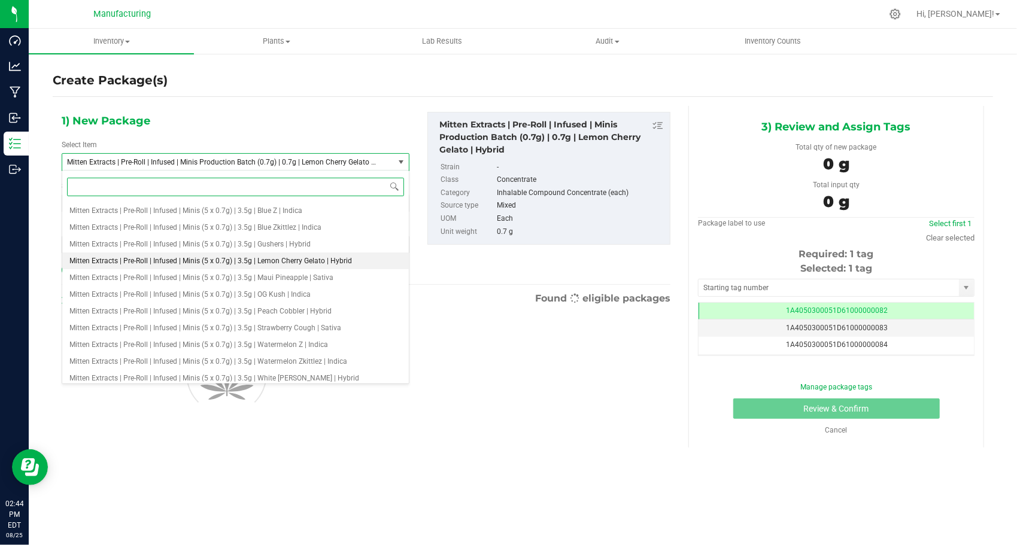
click at [260, 261] on span "Mitten Extracts | Pre-Roll | Infused | Minis (5 x 0.7g) | 3.5g | Lemon Cherry G…" at bounding box center [210, 261] width 282 height 8
type input "0"
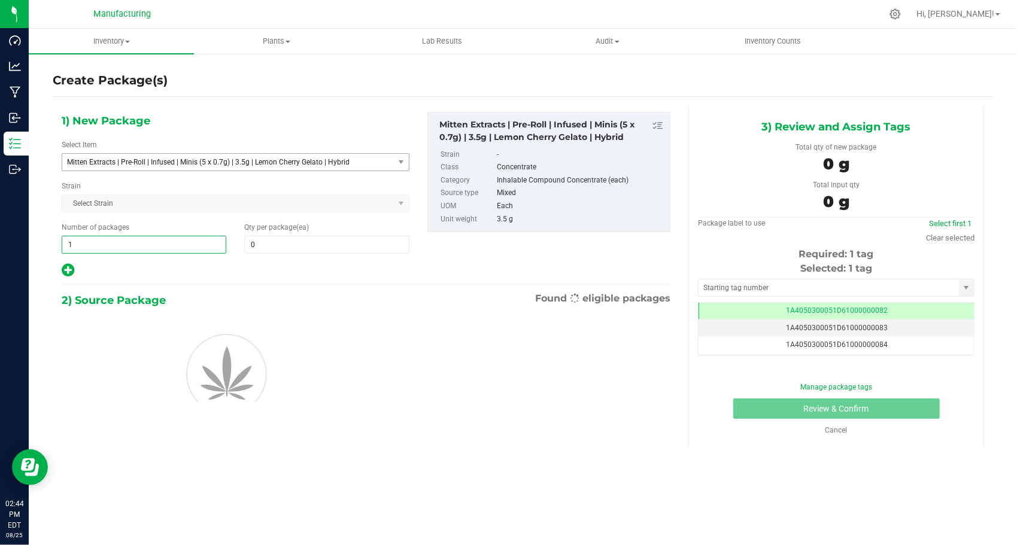
click at [151, 250] on span "1 1" at bounding box center [144, 245] width 165 height 18
type input "149"
click at [263, 243] on span at bounding box center [326, 245] width 165 height 18
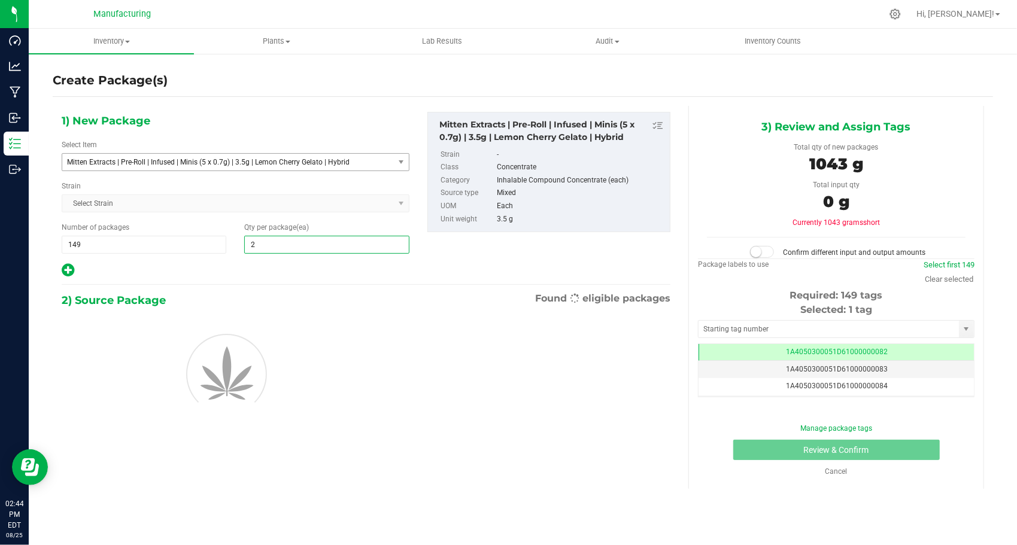
type input "24"
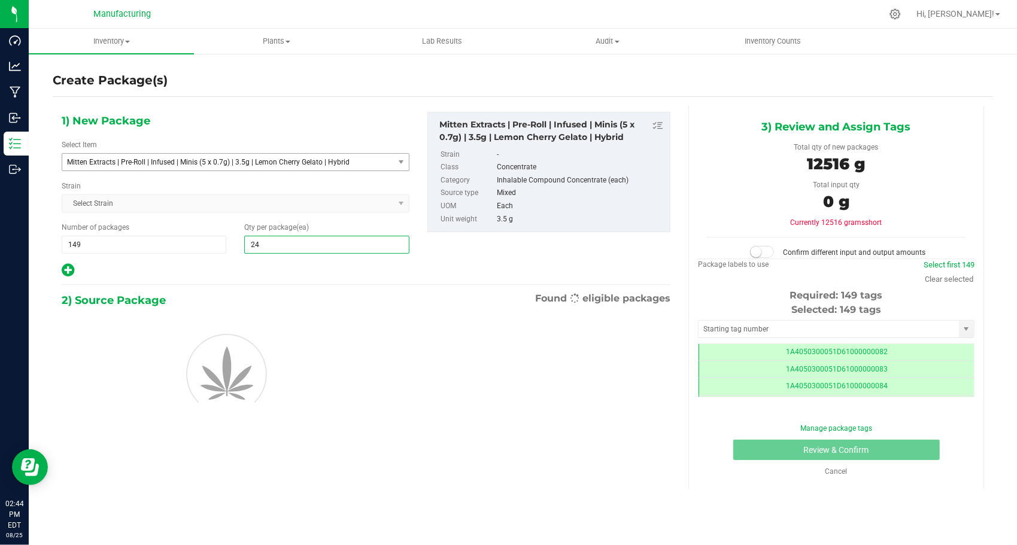
scroll to position [0, 0]
type input "24"
click at [241, 260] on div "1) New Package Select Item Mitten Extracts | Pre-Roll | Infused | Minis (5 x 0.…" at bounding box center [236, 195] width 366 height 166
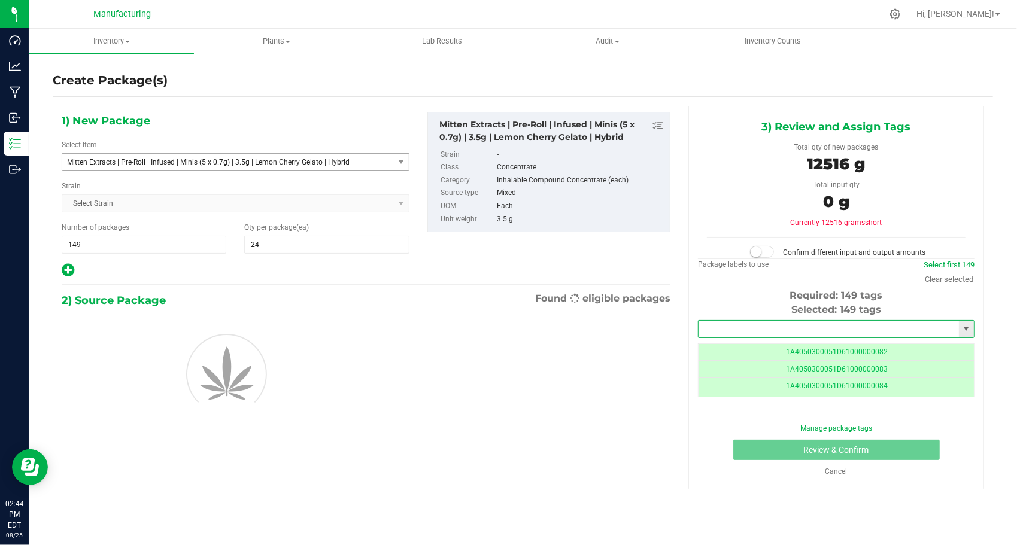
click at [730, 329] on input "text" at bounding box center [828, 329] width 260 height 17
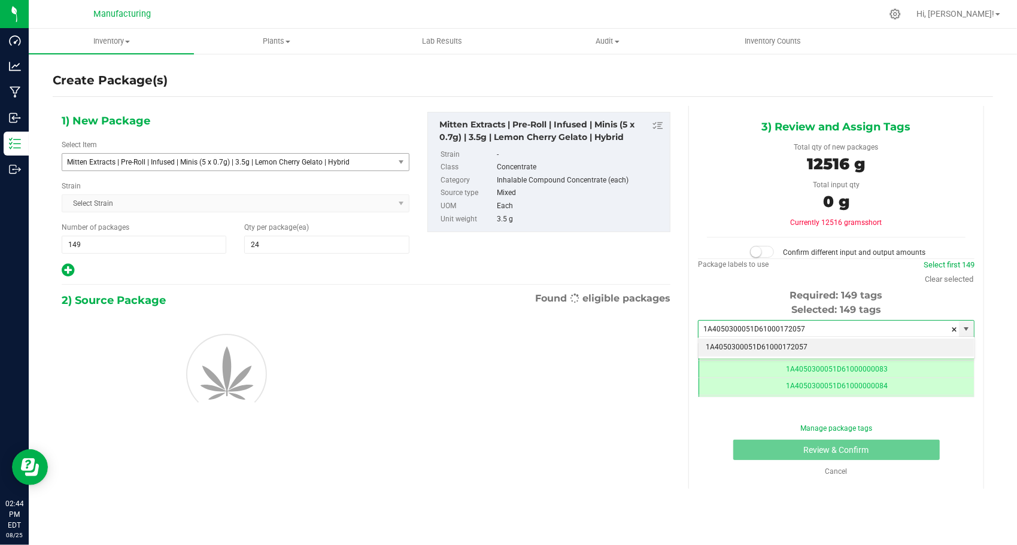
click at [715, 345] on li "1A4050300051D61000172057" at bounding box center [835, 348] width 275 height 18
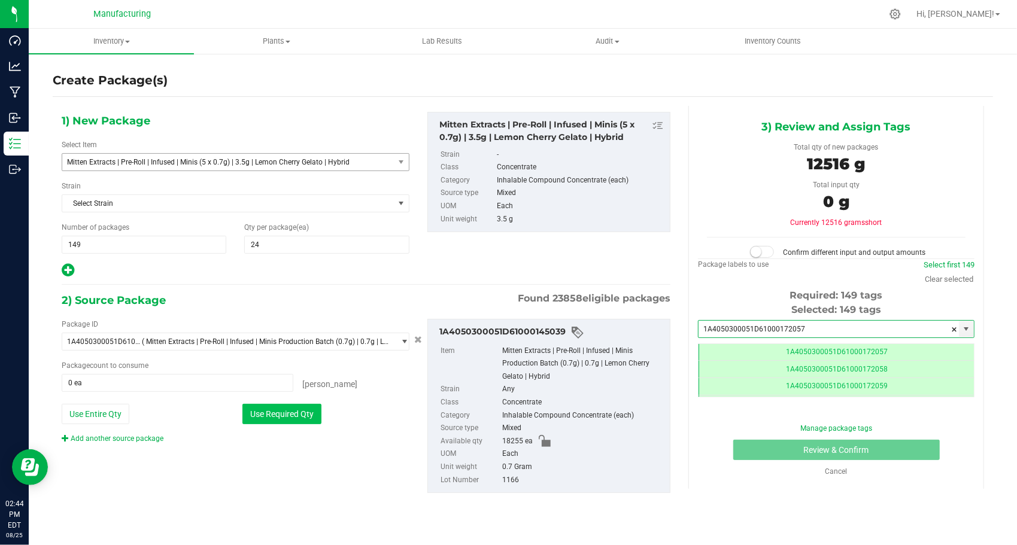
type input "1A4050300051D61000172057"
click at [290, 413] on button "Use Required Qty" at bounding box center [281, 414] width 79 height 20
type input "17880 ea"
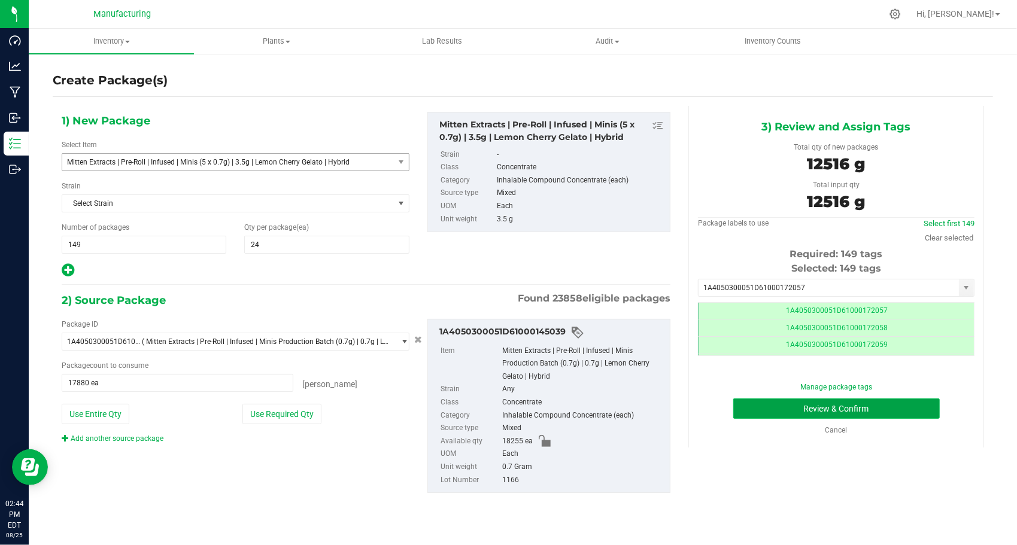
click at [746, 405] on button "Review & Confirm" at bounding box center [836, 409] width 206 height 20
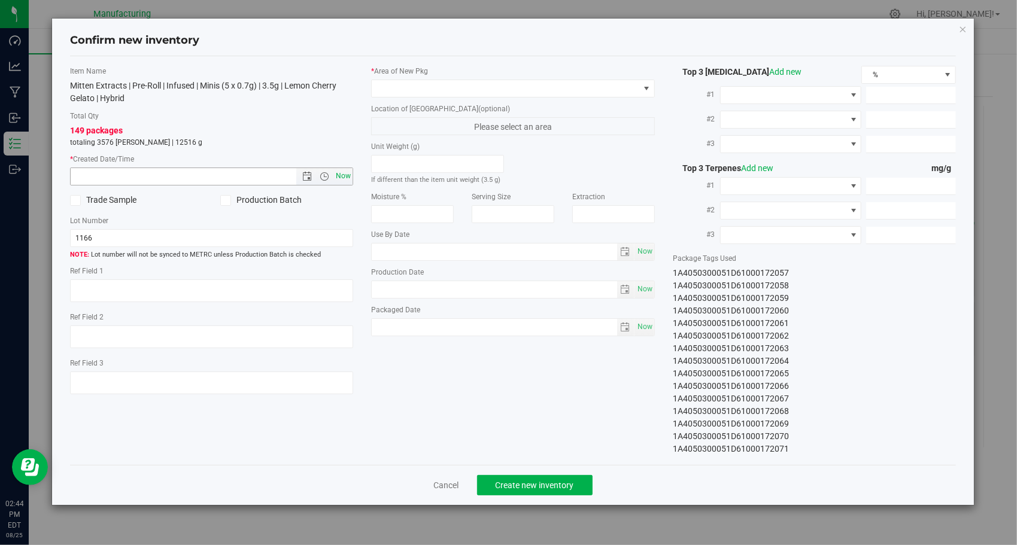
click at [338, 179] on span "Now" at bounding box center [343, 176] width 20 height 17
type input "[DATE] 2:44 PM"
click at [463, 87] on span at bounding box center [506, 88] width 268 height 17
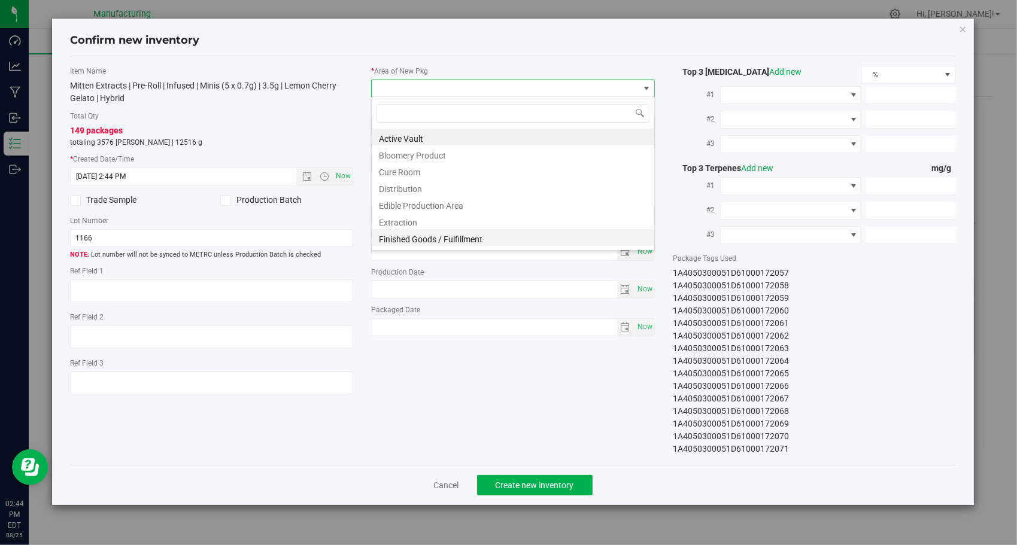
click at [431, 235] on li "Finished Goods / Fulfillment" at bounding box center [513, 237] width 282 height 17
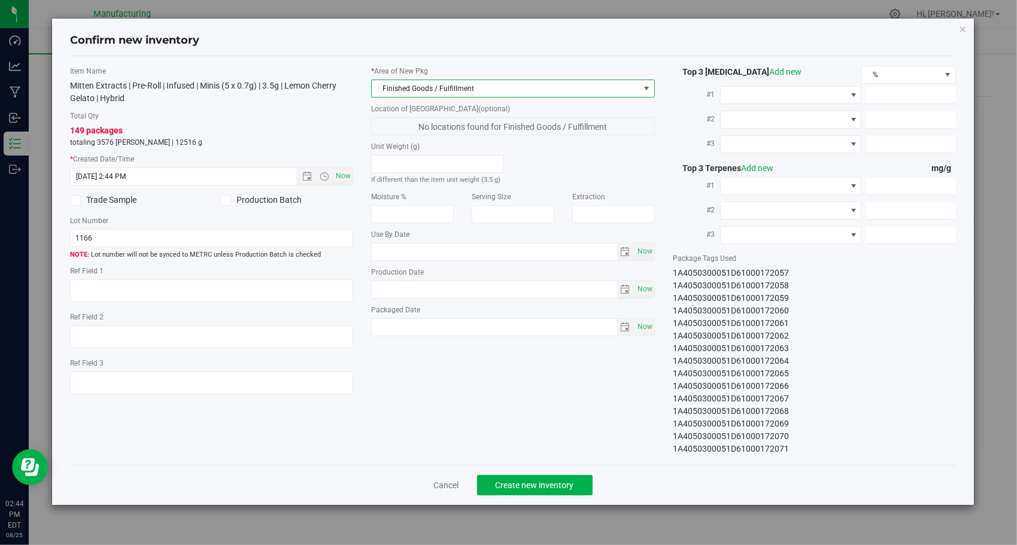
click at [454, 353] on div "Item Name Mitten Extracts | Pre-Roll | Infused | Minis (5 x 0.7g) | 3.5g | Lemo…" at bounding box center [513, 261] width 904 height 390
click at [490, 482] on button "Create new inventory" at bounding box center [534, 485] width 115 height 20
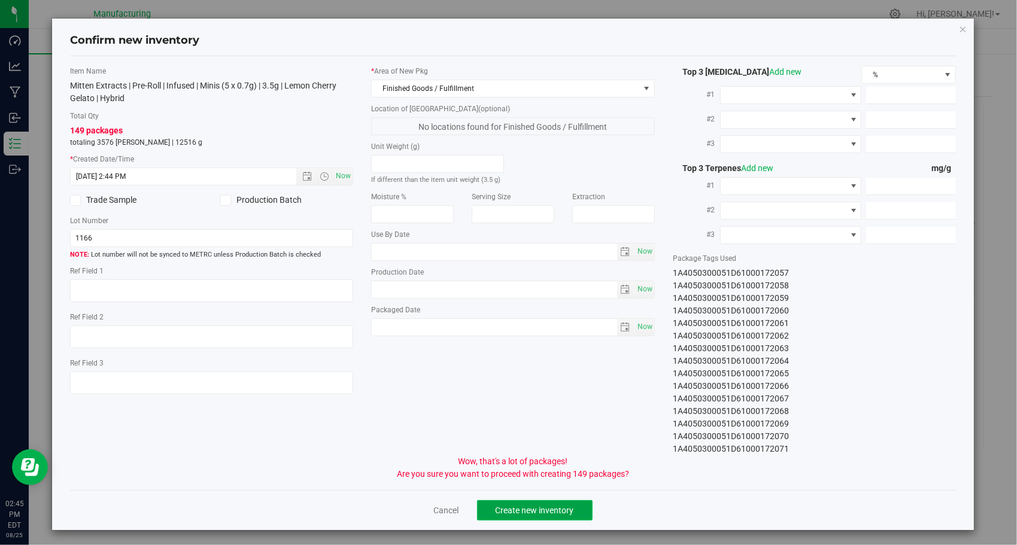
click at [500, 506] on span "Create new inventory" at bounding box center [535, 511] width 78 height 10
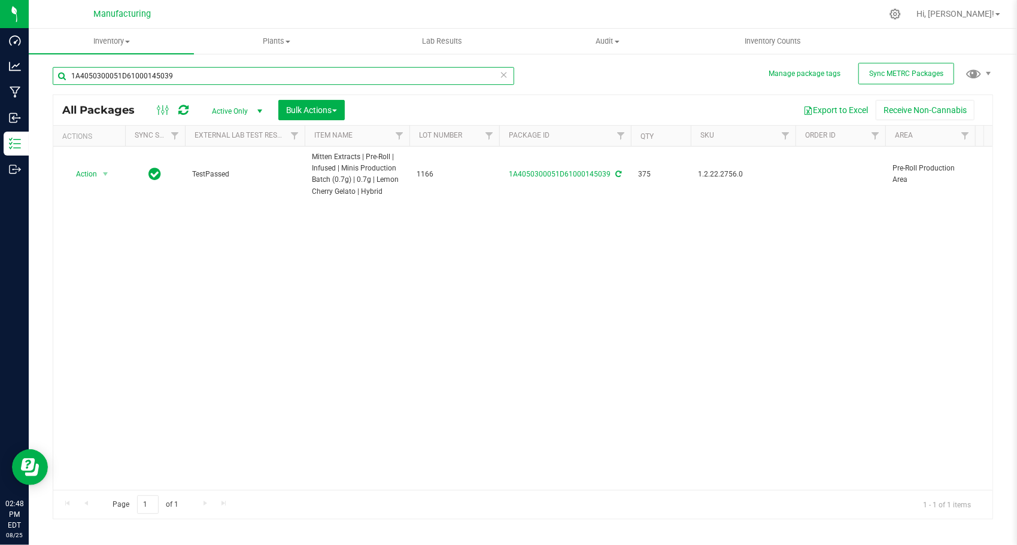
click at [170, 77] on input "1A4050300051D61000145039" at bounding box center [283, 76] width 461 height 18
paste input "43"
type input "1A4050300051D61000145043"
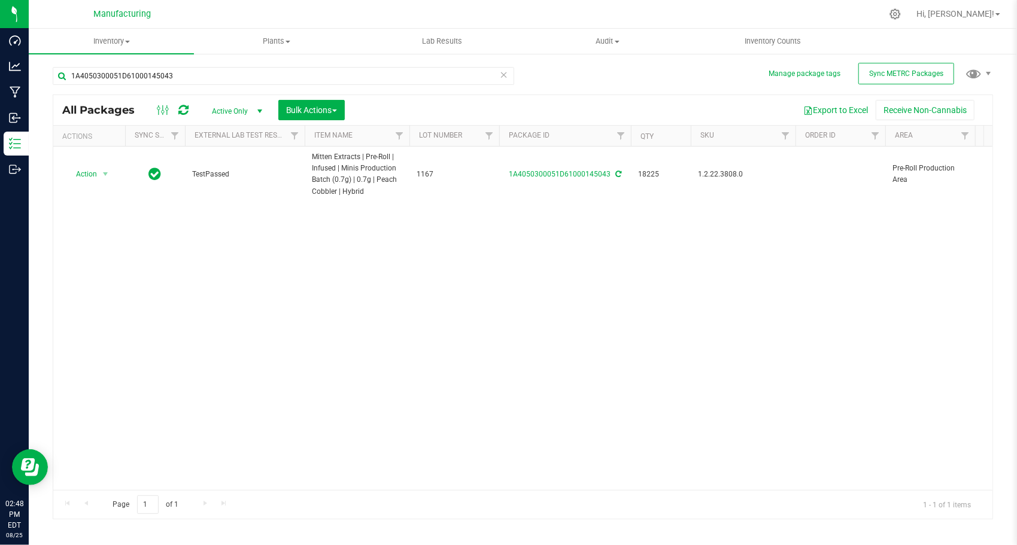
click at [503, 74] on icon at bounding box center [504, 74] width 8 height 14
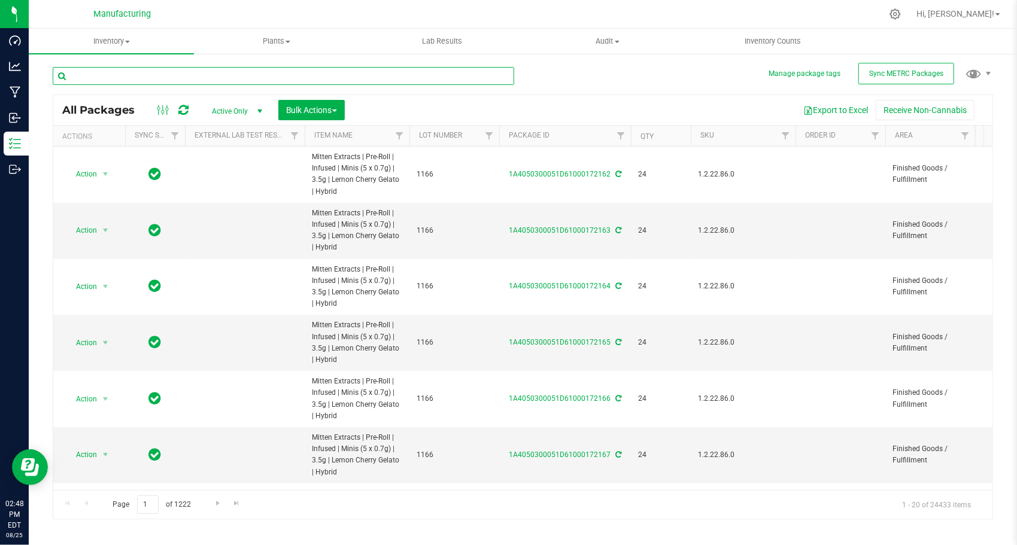
click at [255, 81] on input "text" at bounding box center [283, 76] width 461 height 18
paste input "1A4050300051D61000145043"
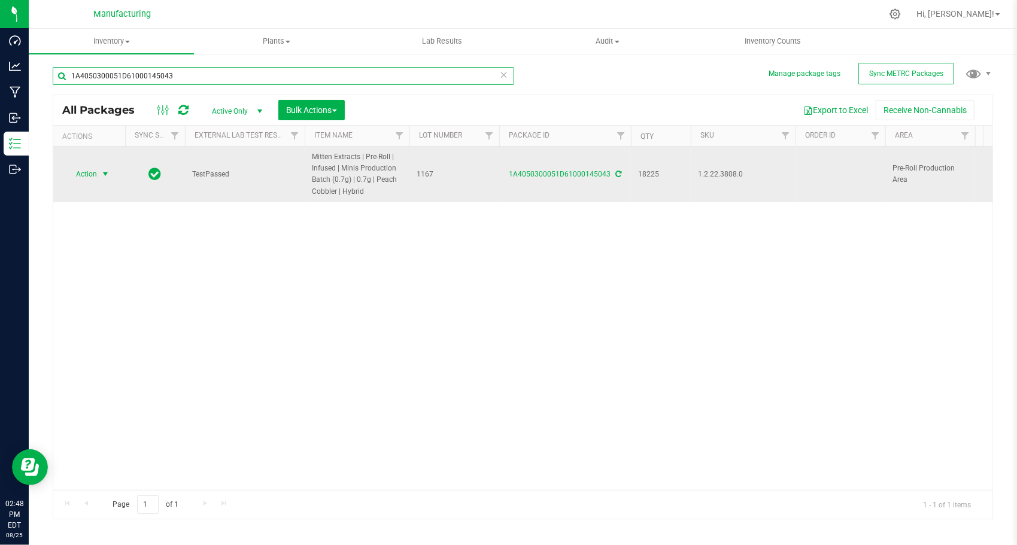
type input "1A4050300051D61000145043"
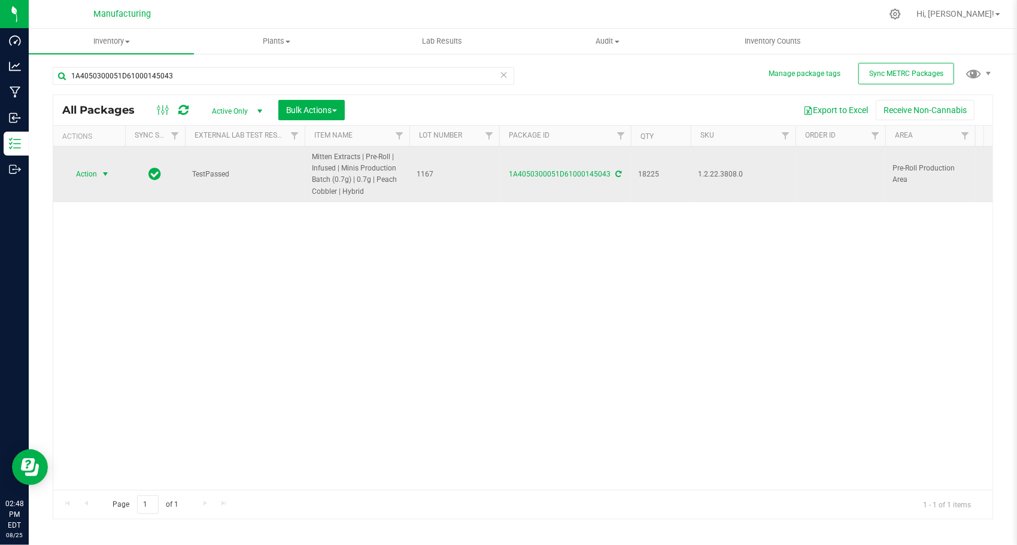
click at [108, 169] on span "select" at bounding box center [106, 174] width 10 height 10
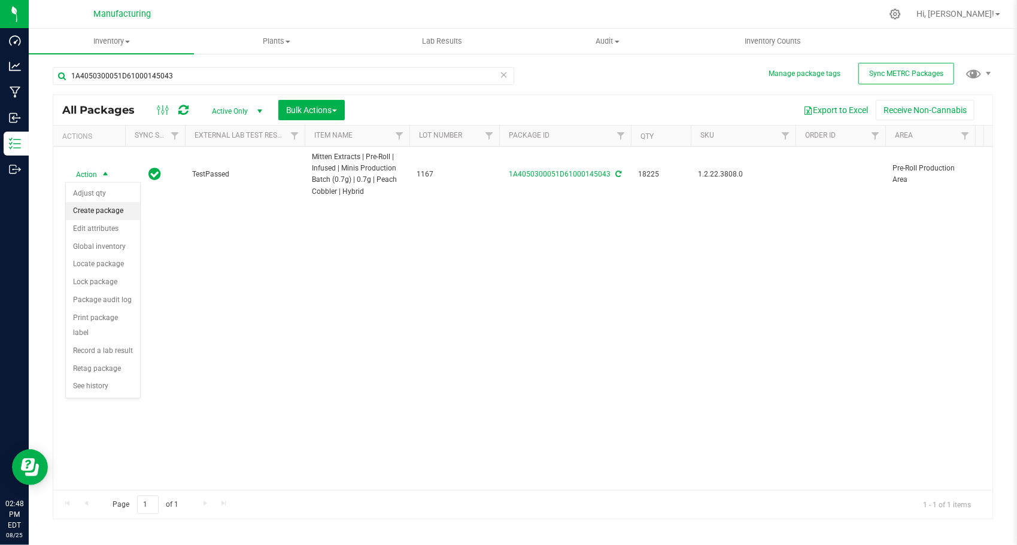
click at [104, 211] on li "Create package" at bounding box center [103, 211] width 74 height 18
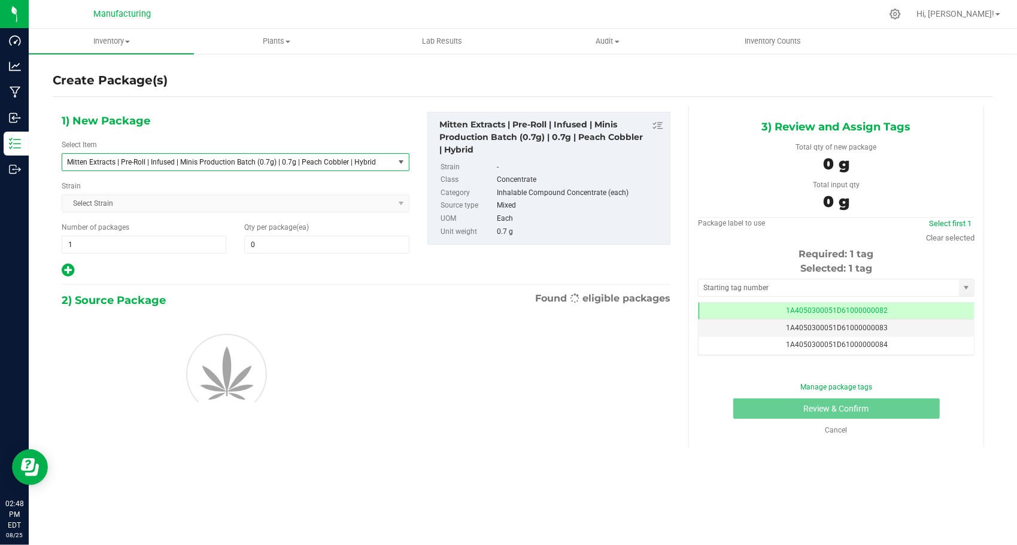
click at [194, 164] on span "Mitten Extracts | Pre-Roll | Infused | Minis Production Batch (0.7g) | 0.7g | P…" at bounding box center [221, 162] width 309 height 8
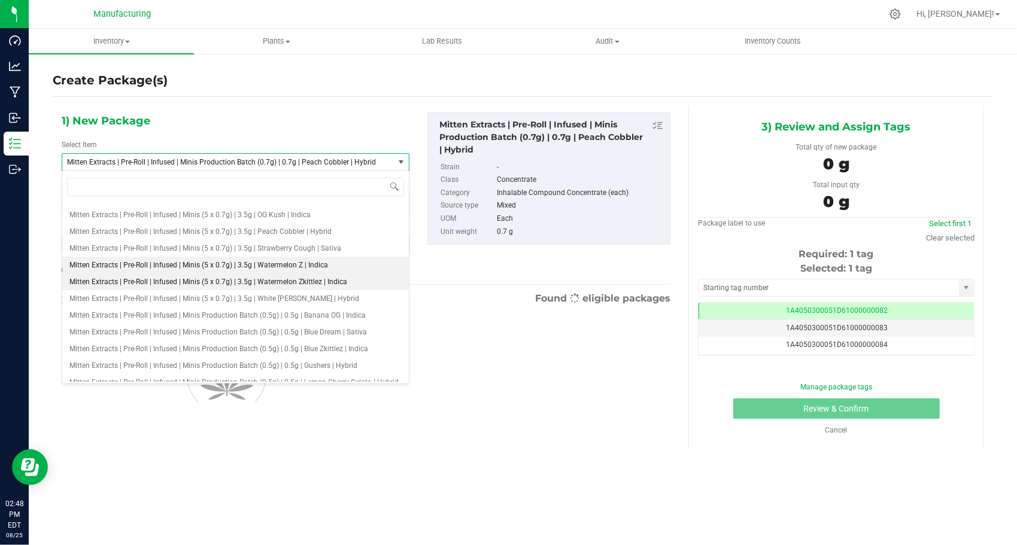
scroll to position [1642, 0]
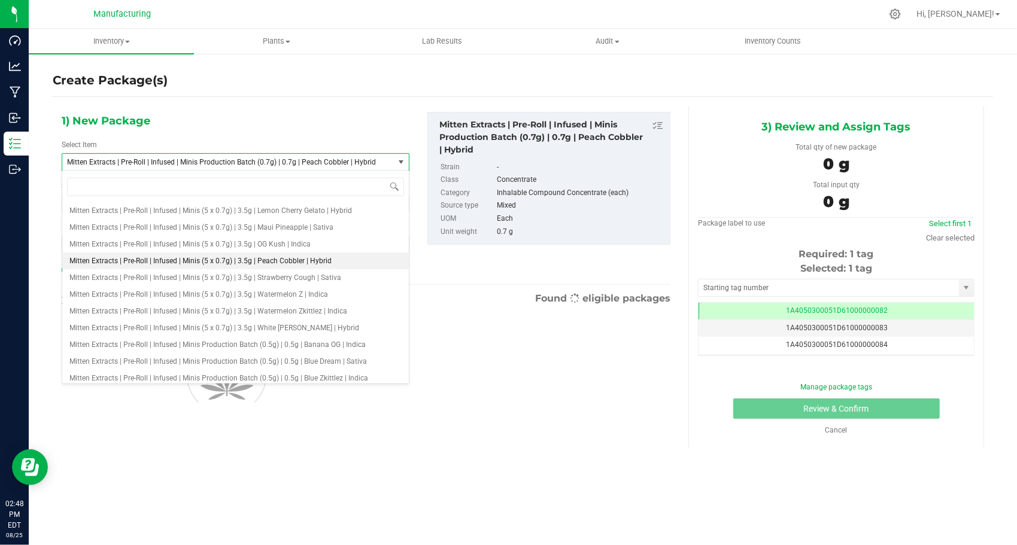
click at [259, 259] on span "Mitten Extracts | Pre-Roll | Infused | Minis (5 x 0.7g) | 3.5g | Peach Cobbler …" at bounding box center [200, 261] width 262 height 8
type input "0"
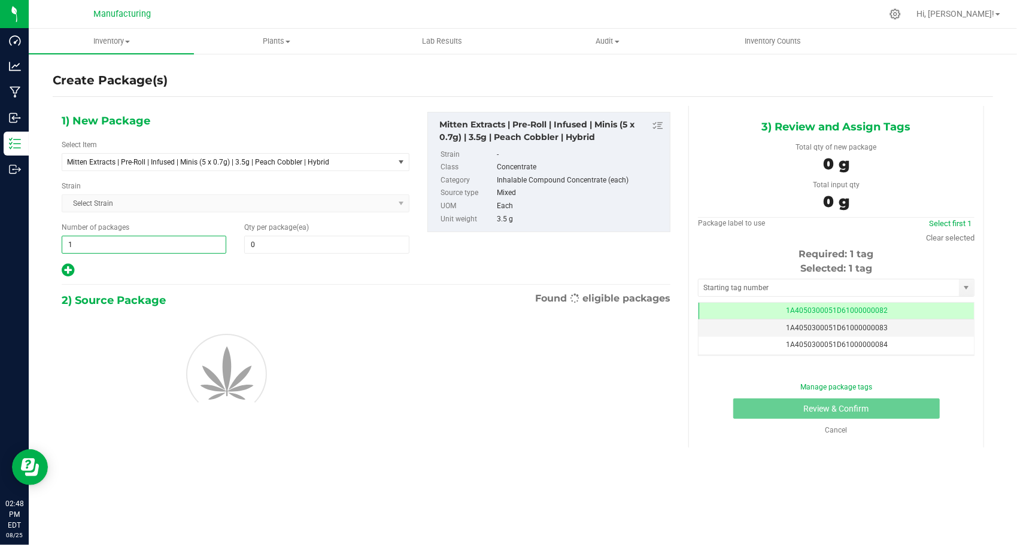
click at [141, 245] on span "1 1" at bounding box center [144, 245] width 165 height 18
type input "150"
click at [305, 239] on span at bounding box center [326, 245] width 165 height 18
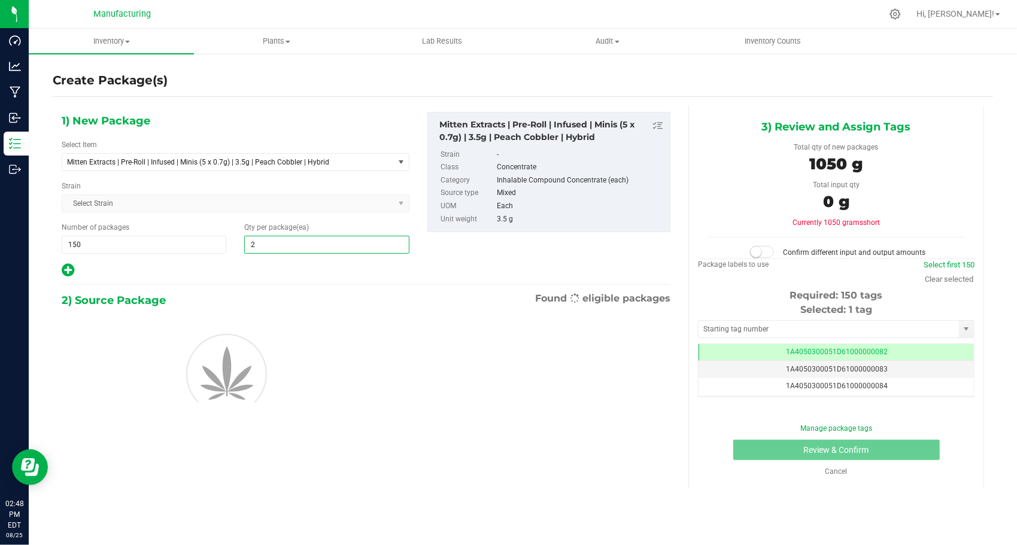
type input "24"
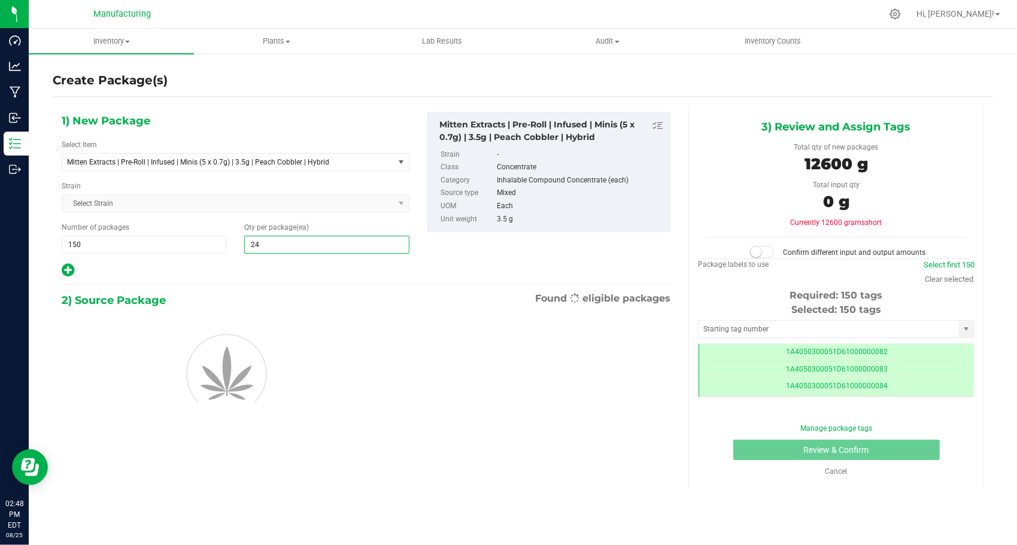
scroll to position [0, 0]
type input "24"
click at [275, 269] on div at bounding box center [236, 271] width 348 height 16
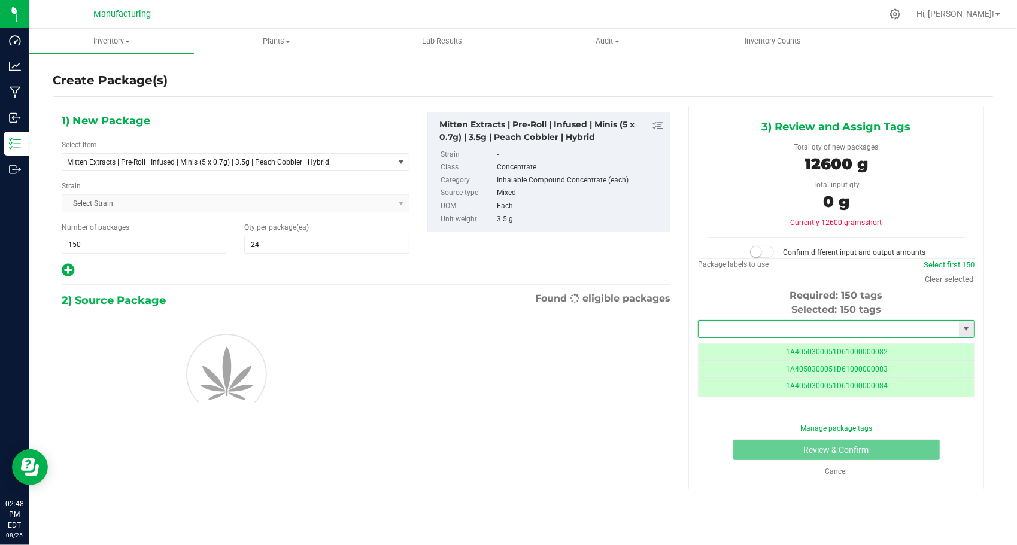
click at [717, 330] on input "text" at bounding box center [828, 329] width 260 height 17
type input "1A4050300051D61000172206"
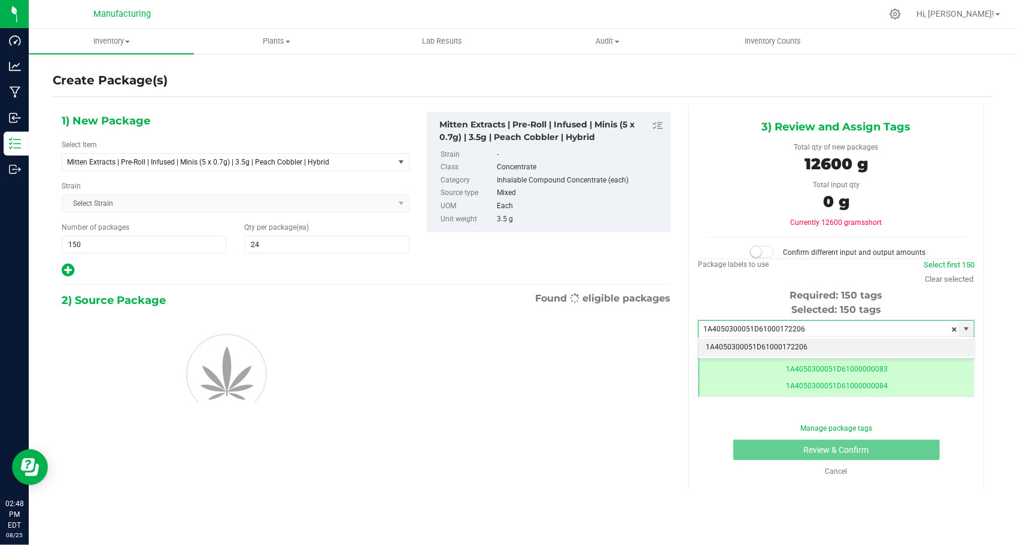
click at [721, 345] on li "1A4050300051D61000172206" at bounding box center [835, 348] width 275 height 18
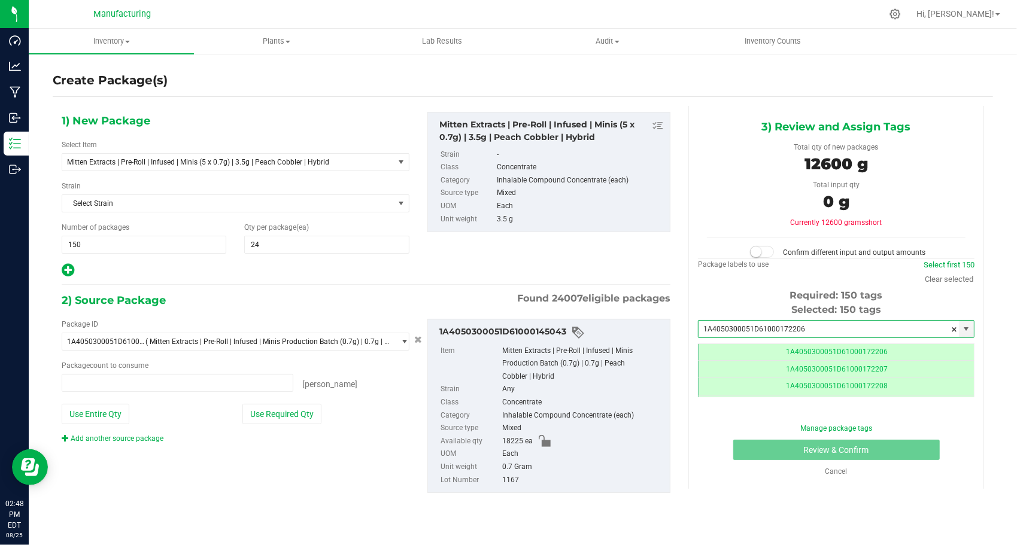
type input "0 ea"
type input "1A4050300051D61000172206"
click at [284, 409] on button "Use Required Qty" at bounding box center [281, 414] width 79 height 20
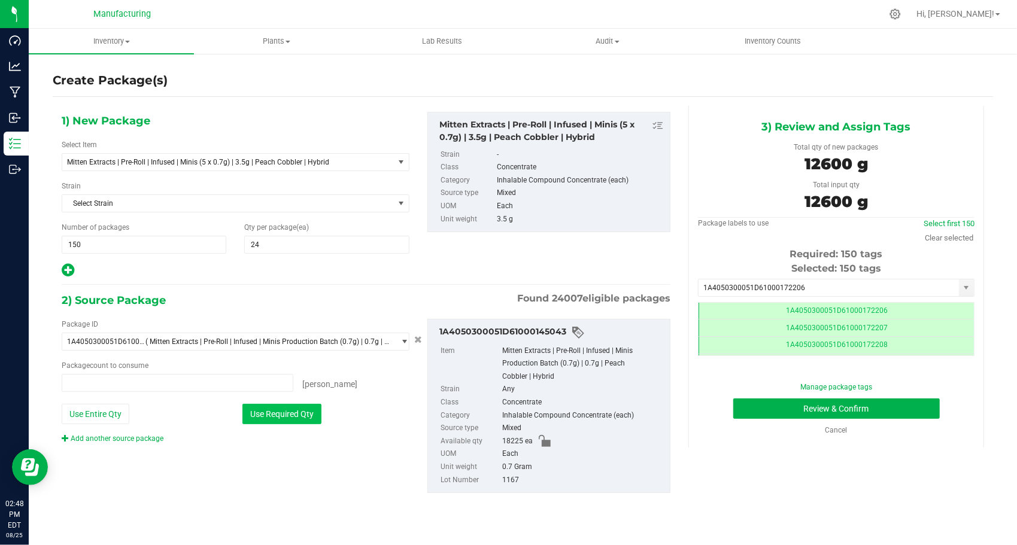
type input "18000 ea"
click at [741, 412] on button "Review & Confirm" at bounding box center [836, 409] width 206 height 20
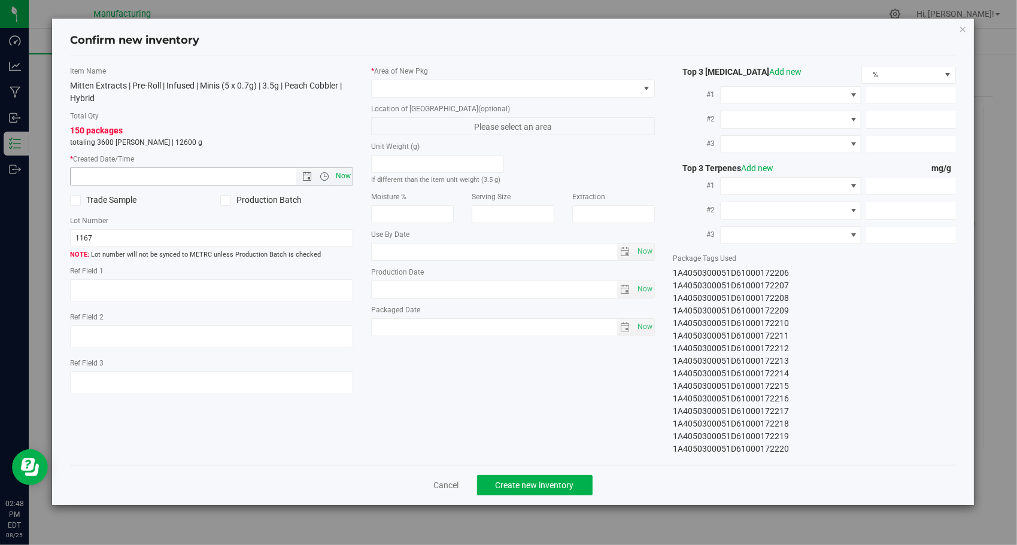
click at [344, 171] on span "Now" at bounding box center [343, 176] width 20 height 17
type input "[DATE] 2:48 PM"
click at [487, 83] on span at bounding box center [506, 88] width 268 height 17
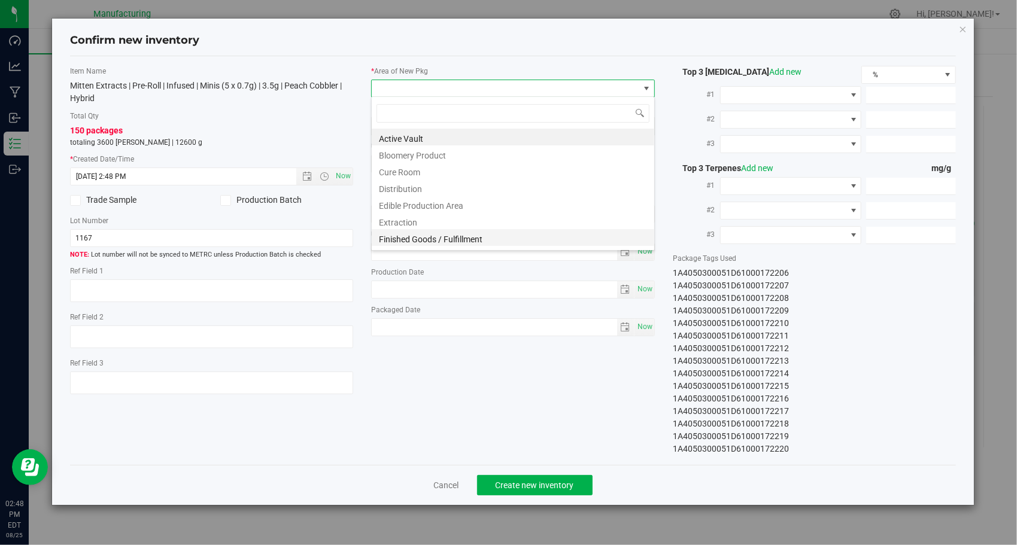
click at [484, 231] on li "Finished Goods / Fulfillment" at bounding box center [513, 237] width 282 height 17
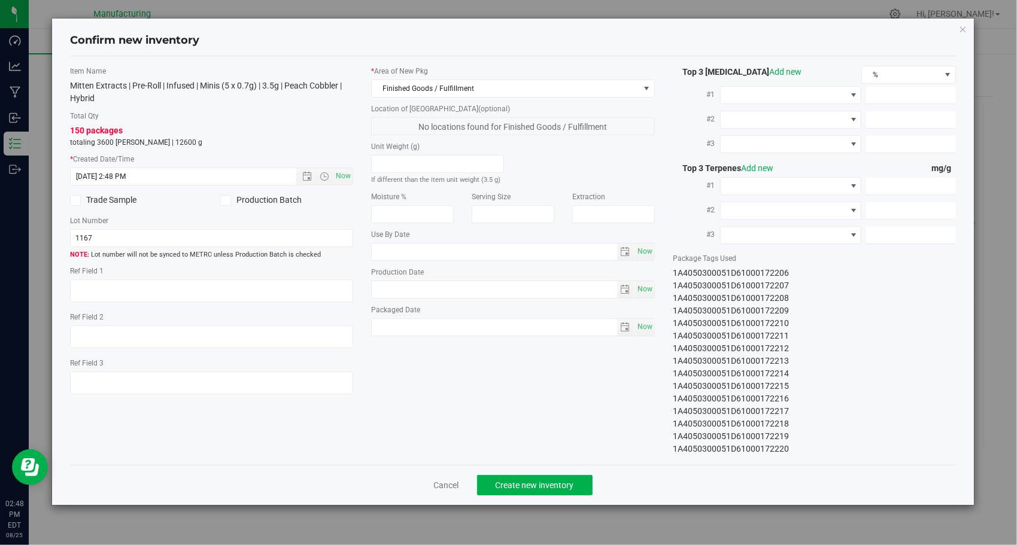
click at [488, 361] on div "Item Name Mitten Extracts | Pre-Roll | Infused | Minis (5 x 0.7g) | 3.5g | Peac…" at bounding box center [513, 261] width 904 height 390
click at [575, 480] on button "Create new inventory" at bounding box center [534, 485] width 115 height 20
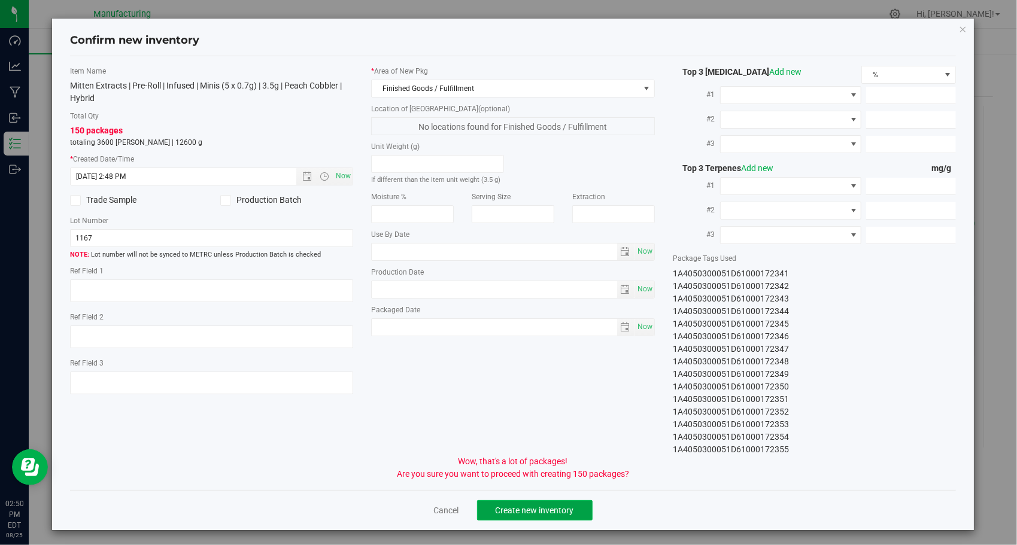
click at [570, 503] on button "Create new inventory" at bounding box center [534, 510] width 115 height 20
